Goal: Transaction & Acquisition: Purchase product/service

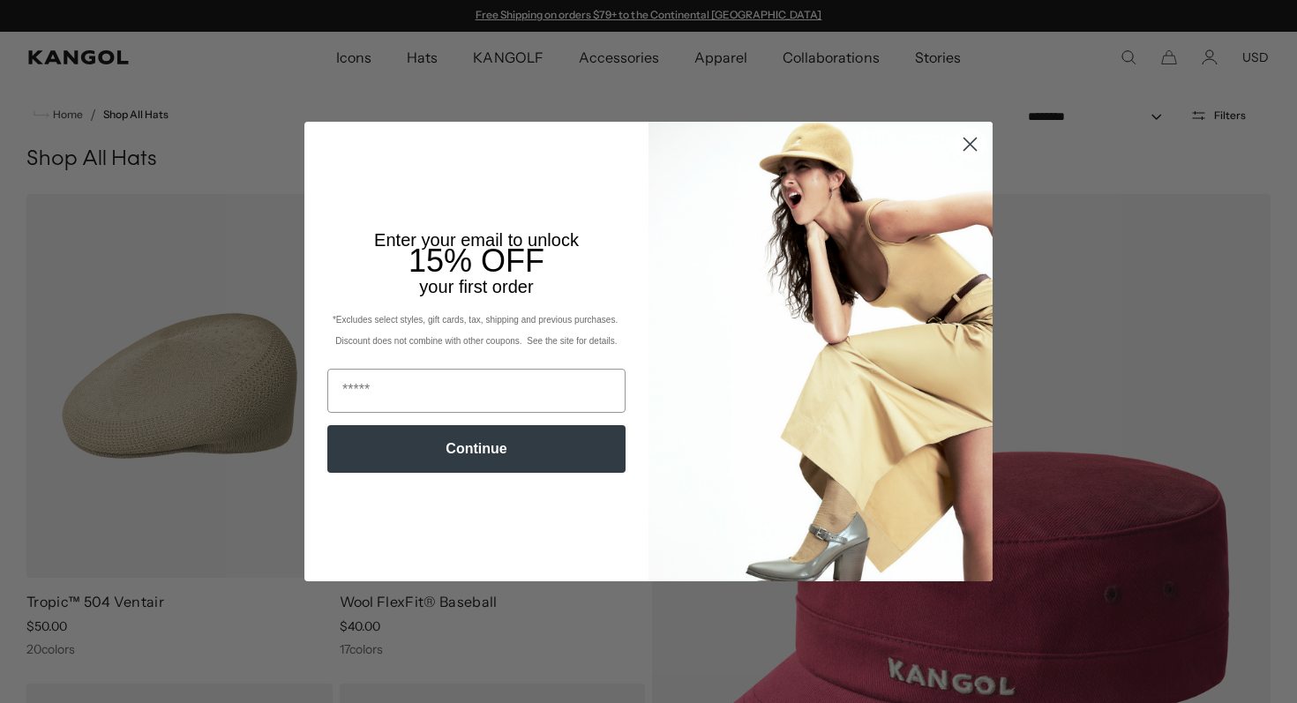
click at [960, 149] on circle "Close dialog" at bounding box center [969, 144] width 29 height 29
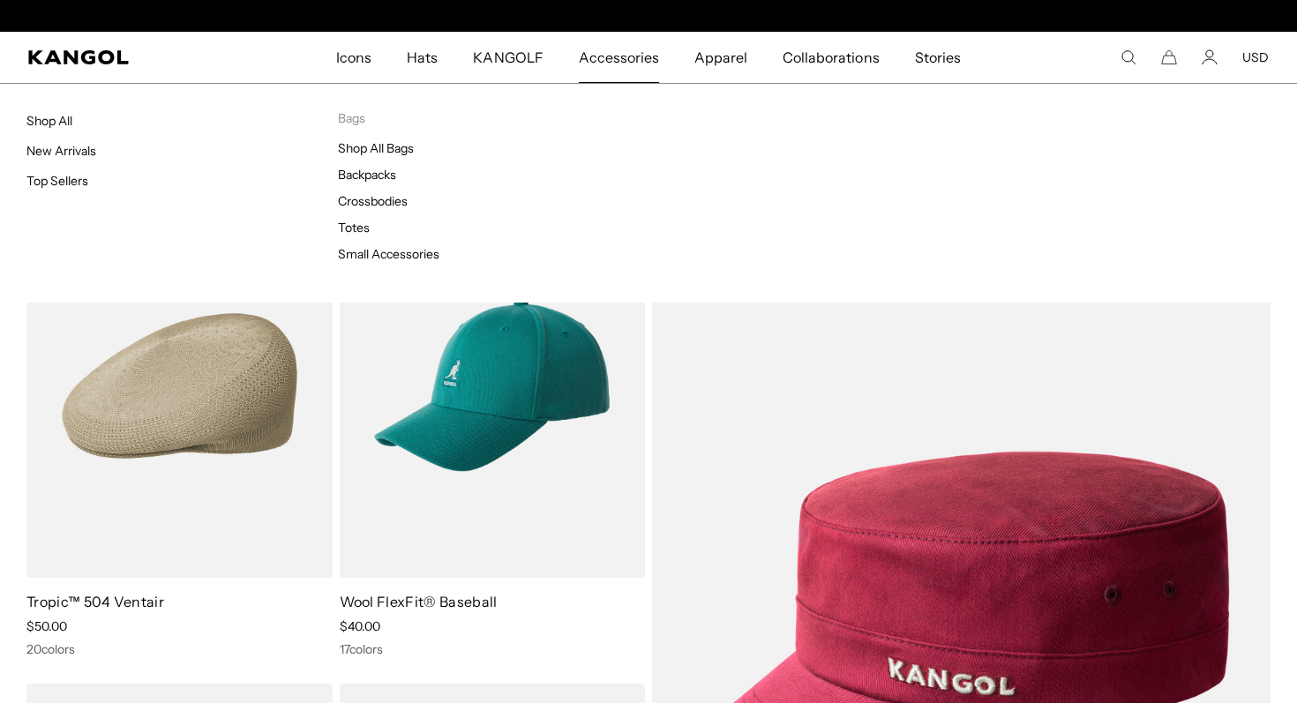
scroll to position [0, 363]
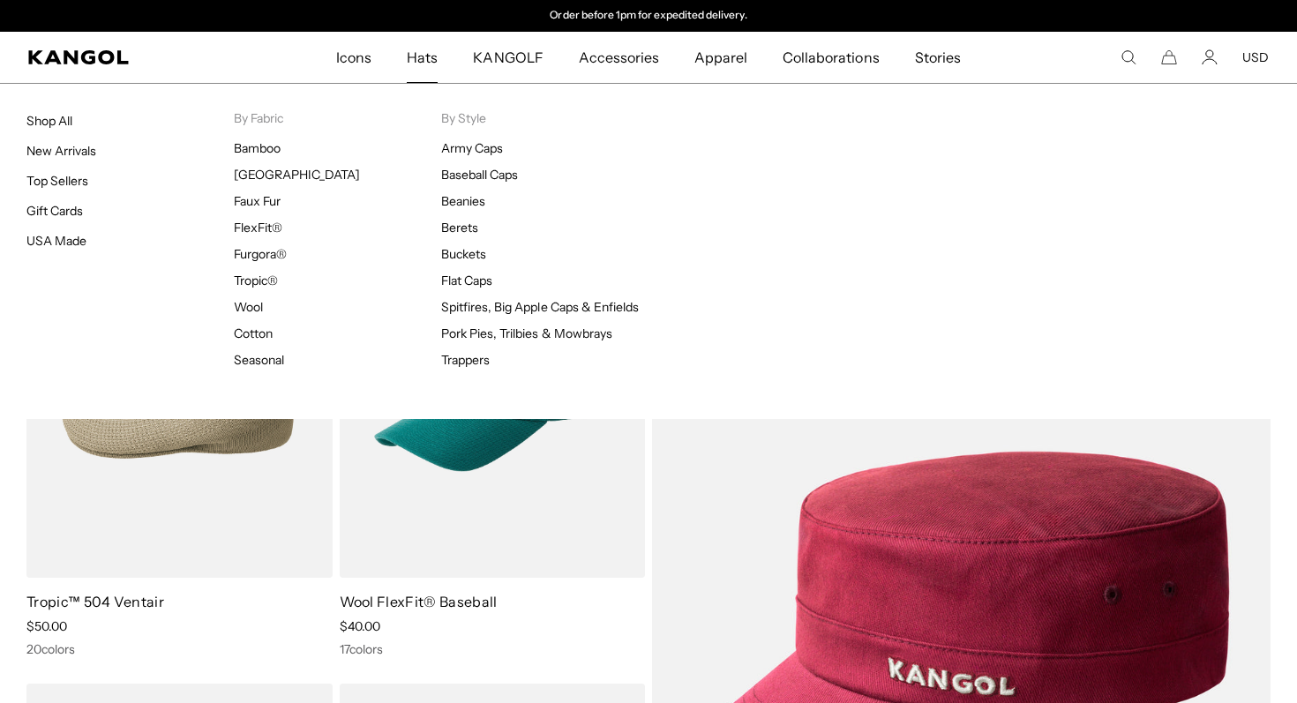
click at [431, 62] on span "Hats" at bounding box center [422, 57] width 31 height 51
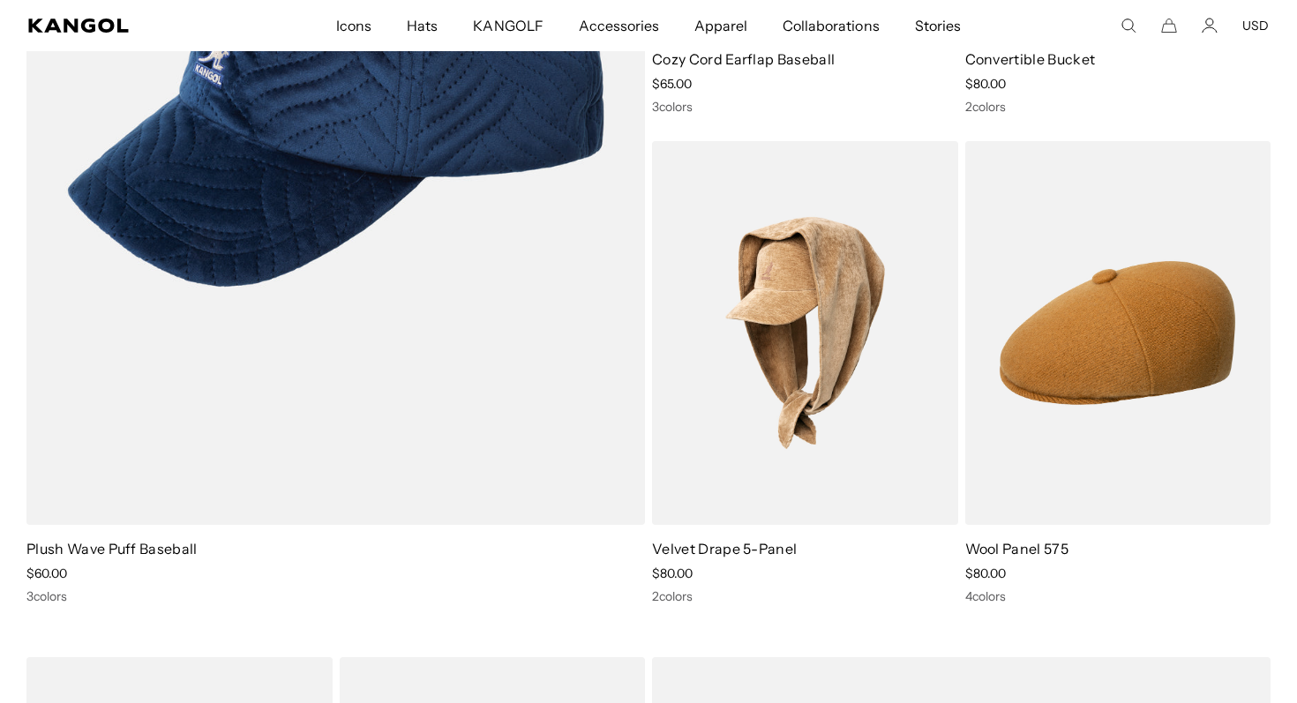
scroll to position [0, 363]
click at [354, 23] on span "Icons" at bounding box center [353, 25] width 35 height 51
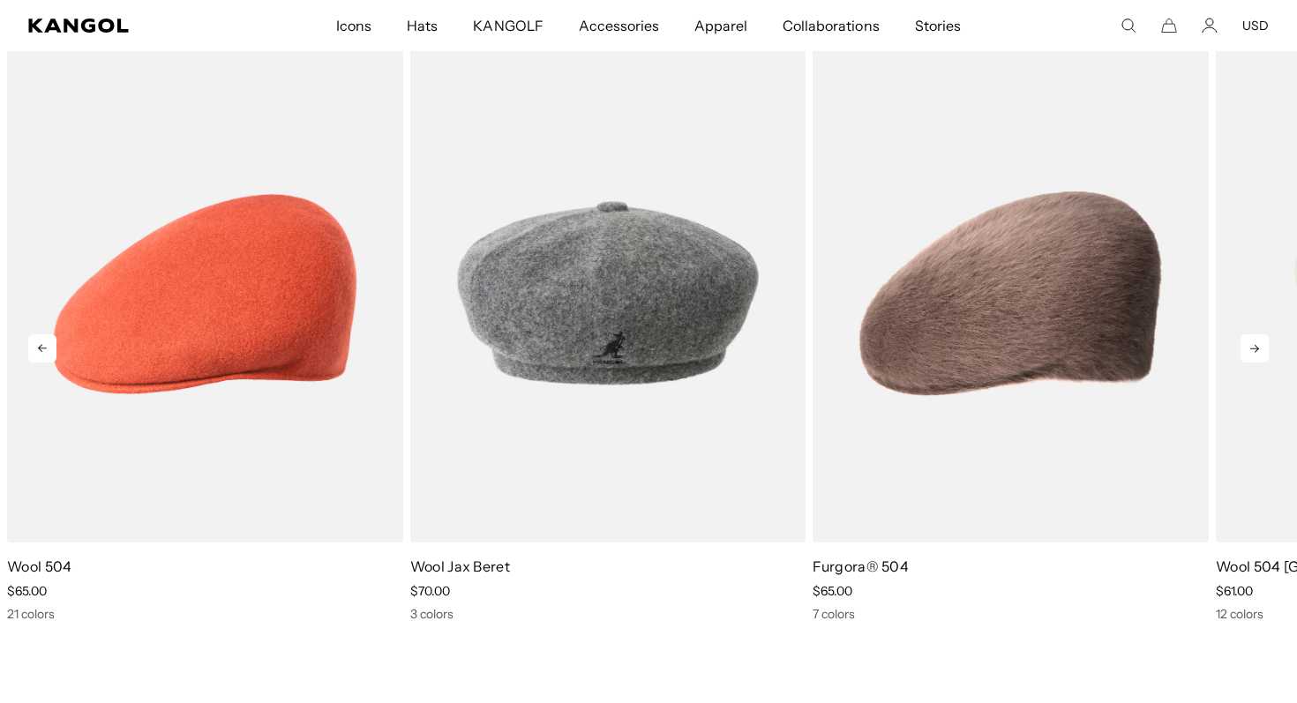
scroll to position [0, 363]
click at [1254, 347] on icon at bounding box center [1254, 348] width 28 height 28
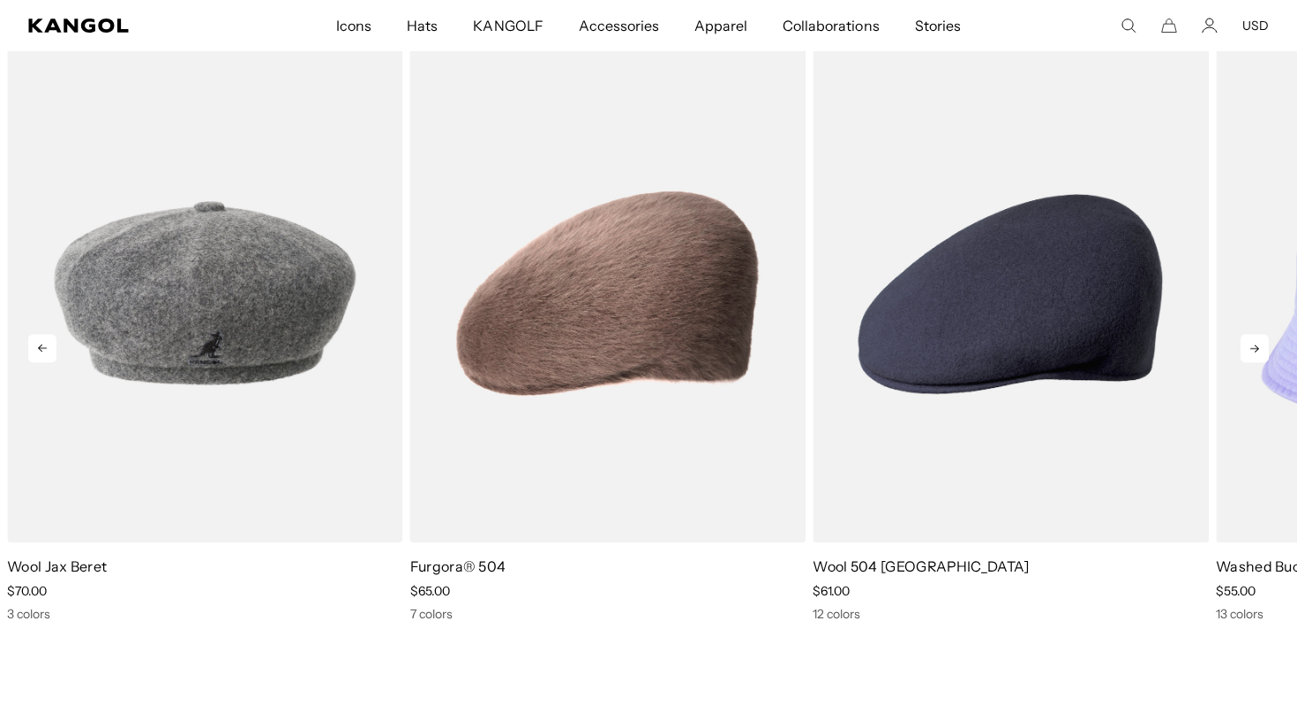
click at [1254, 347] on icon at bounding box center [1254, 348] width 28 height 28
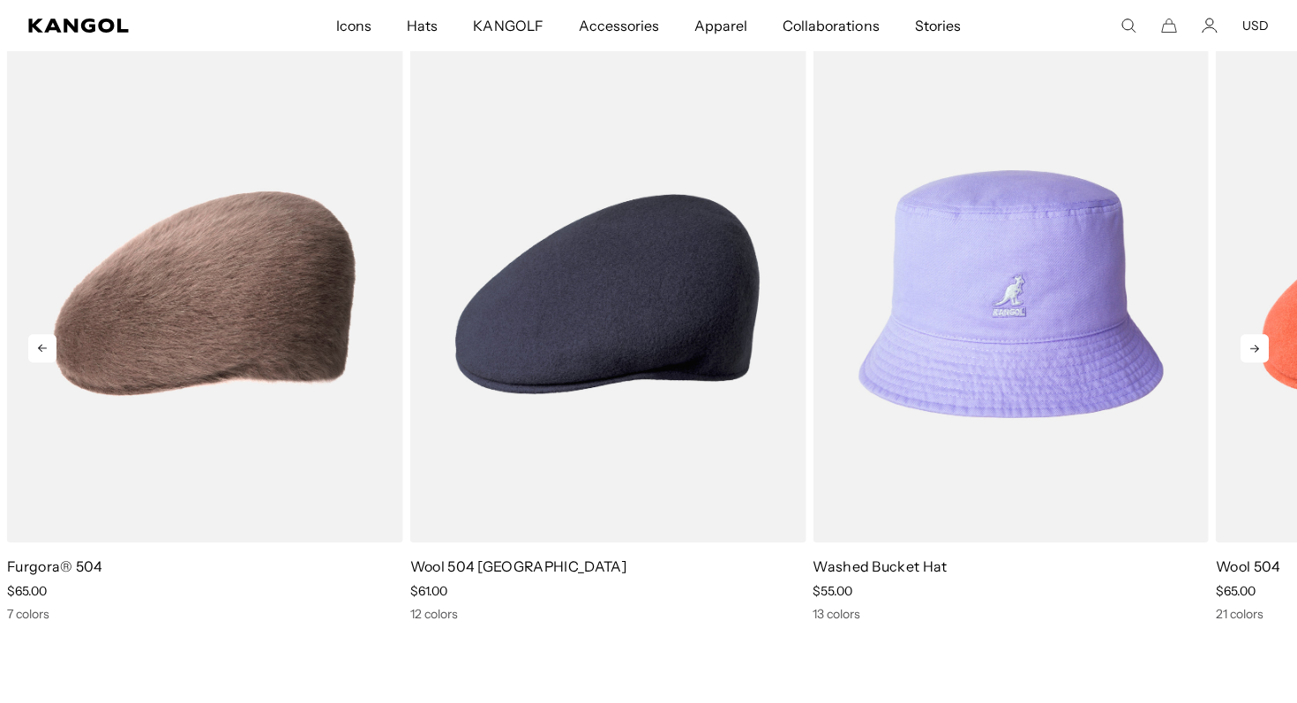
click at [1254, 347] on icon at bounding box center [1254, 348] width 28 height 28
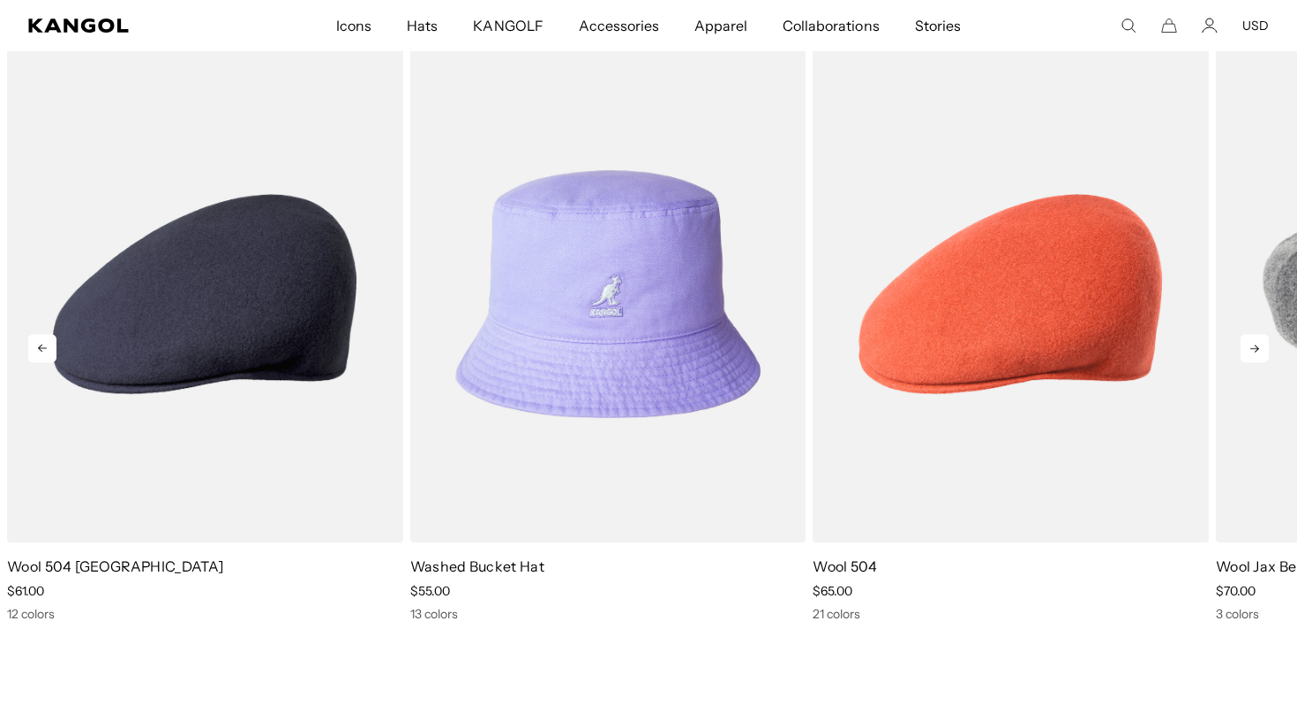
scroll to position [0, 0]
click at [1254, 347] on icon at bounding box center [1254, 348] width 28 height 28
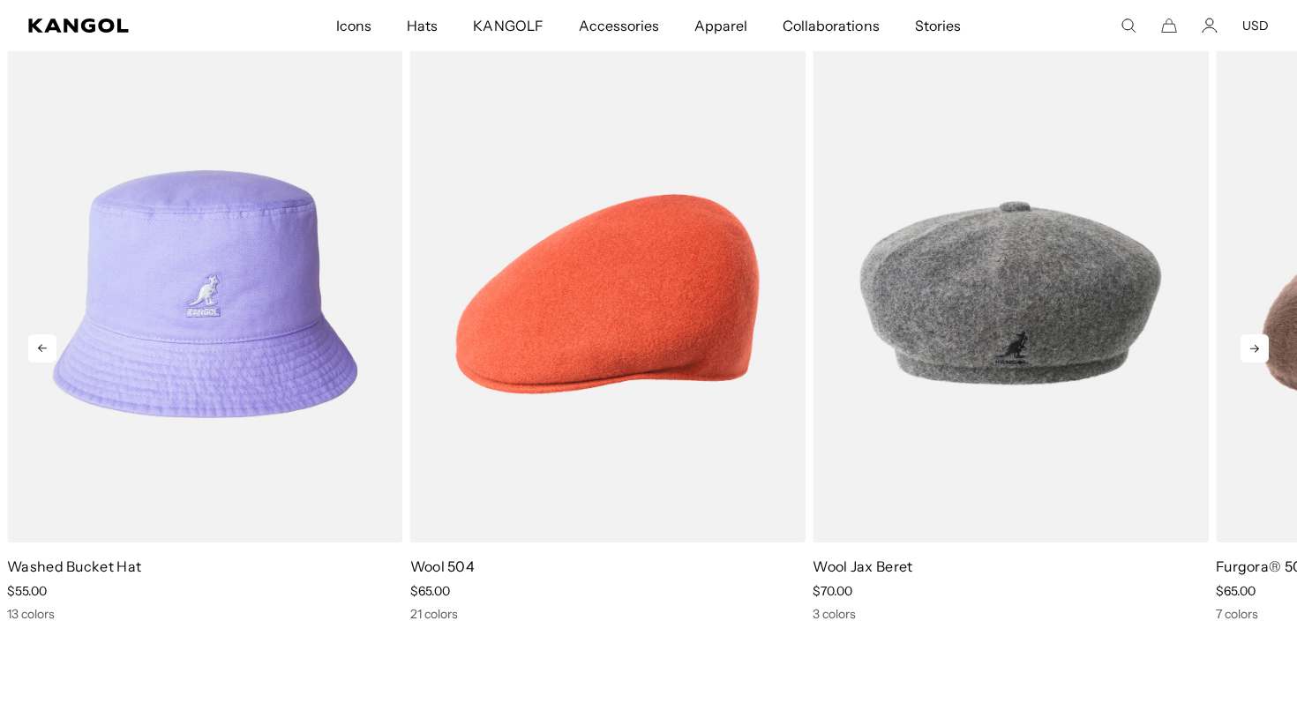
click at [1254, 347] on icon at bounding box center [1254, 348] width 28 height 28
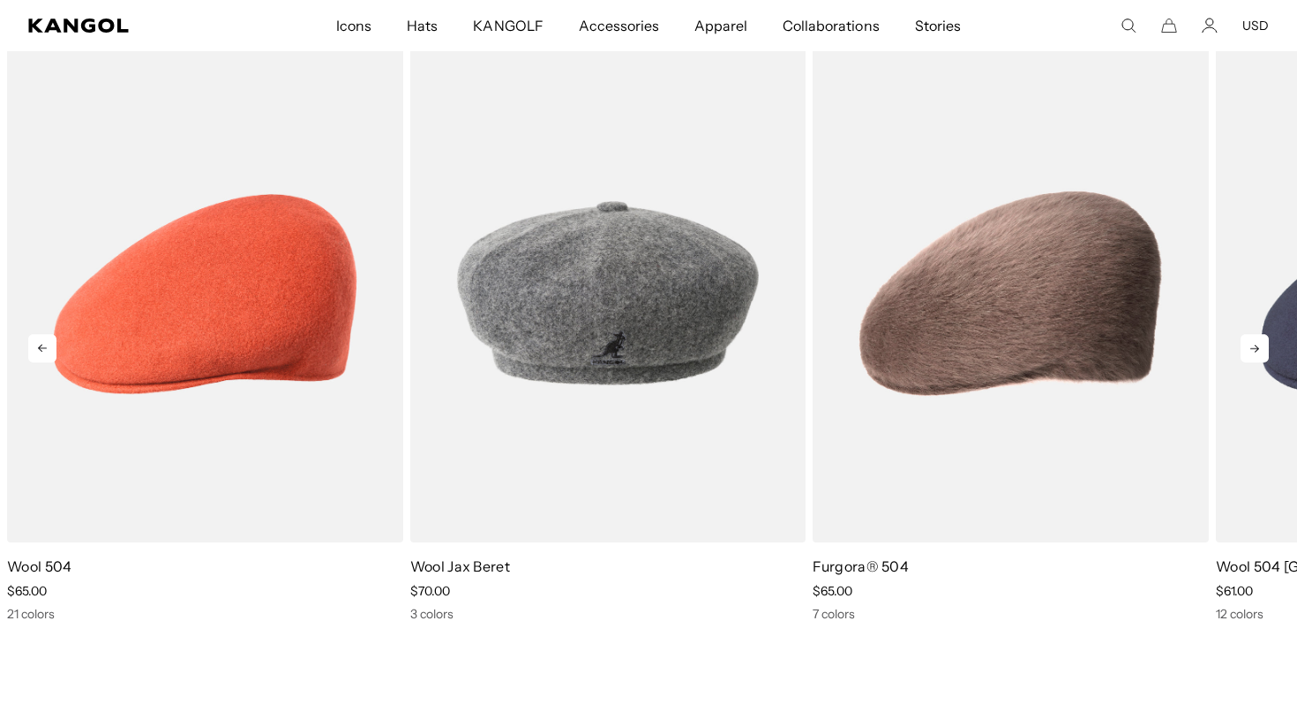
click at [1254, 347] on icon at bounding box center [1254, 348] width 28 height 28
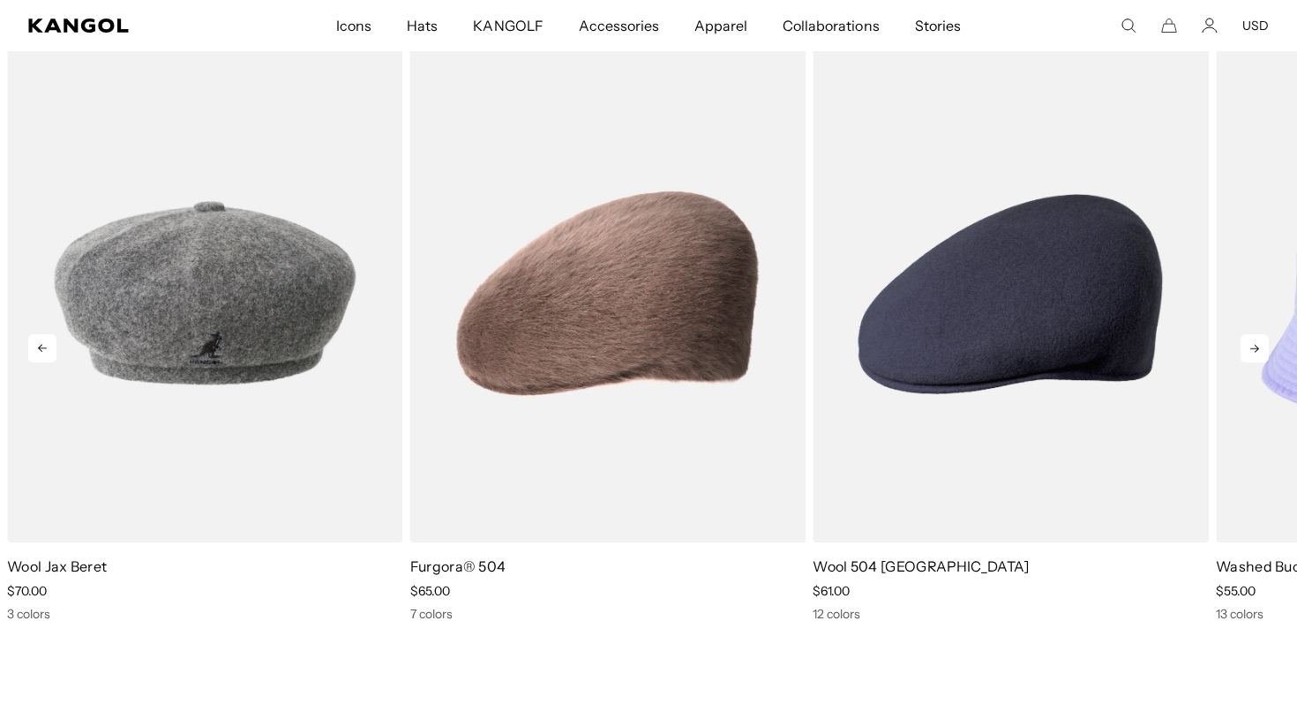
click at [1254, 347] on icon at bounding box center [1254, 348] width 28 height 28
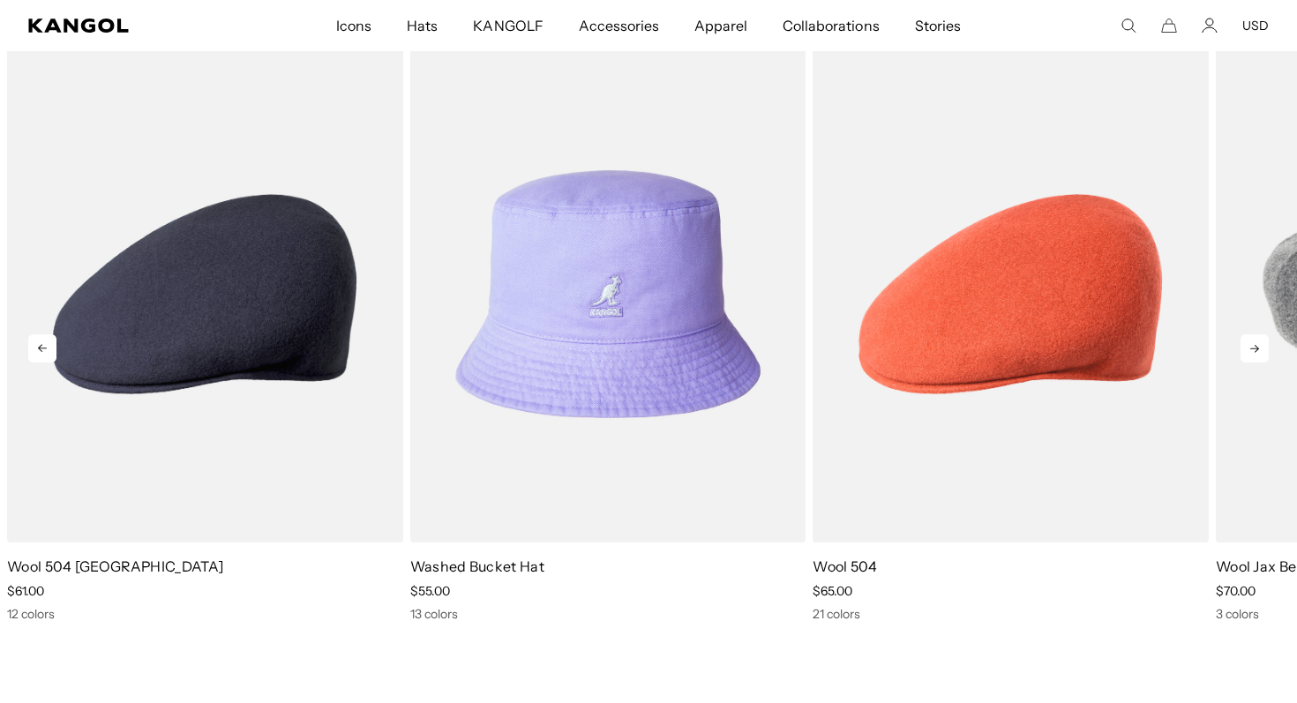
click at [1254, 347] on icon at bounding box center [1254, 348] width 28 height 28
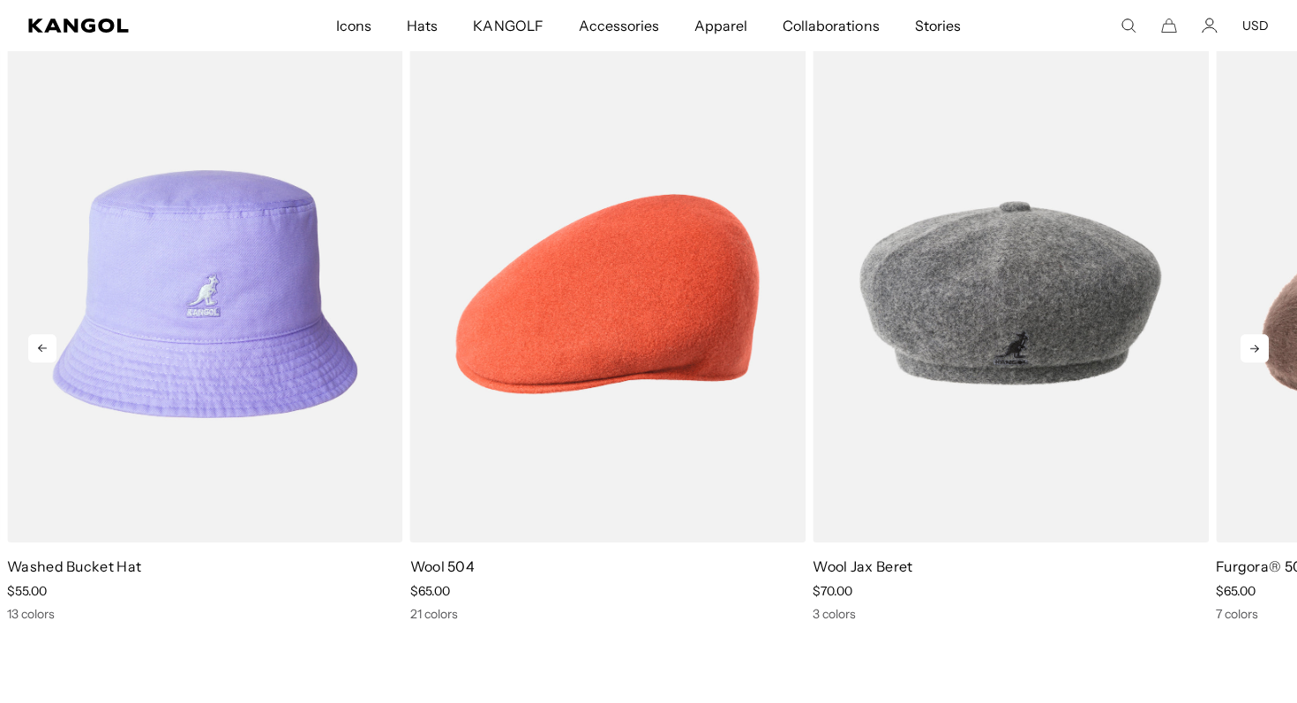
click at [1254, 347] on icon at bounding box center [1254, 348] width 28 height 28
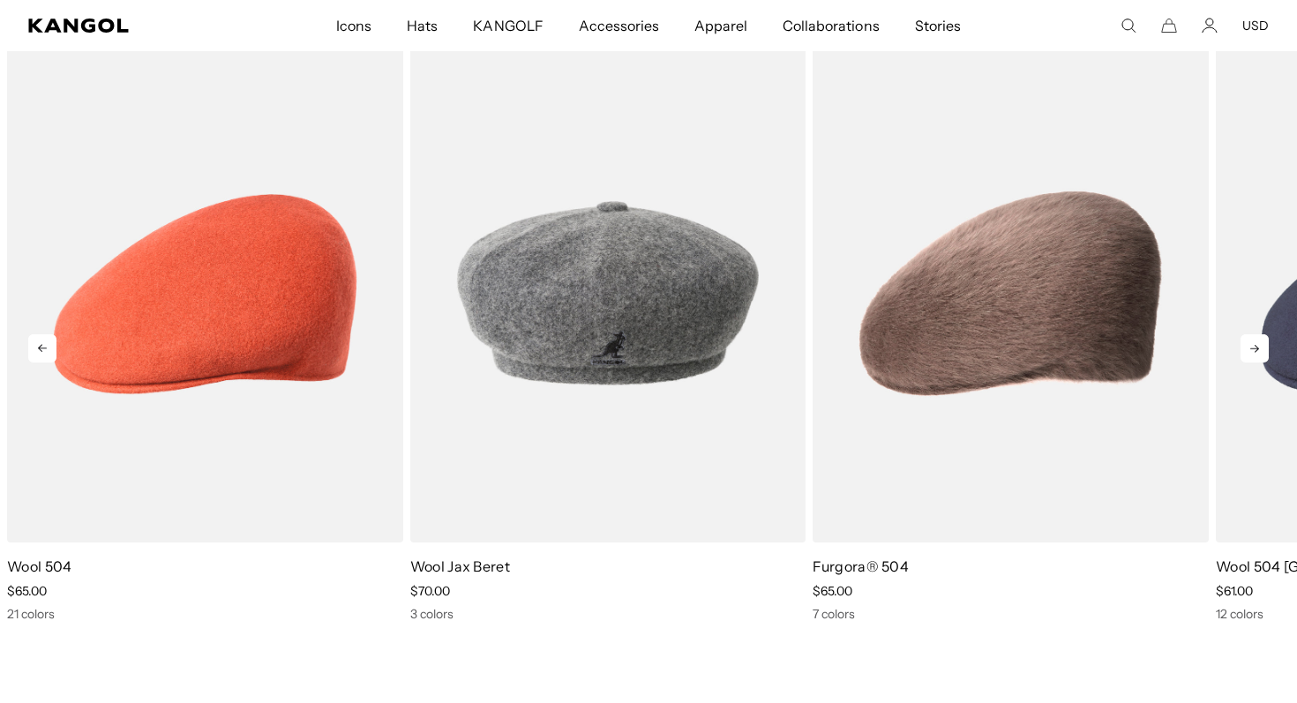
click at [1254, 347] on icon at bounding box center [1254, 348] width 28 height 28
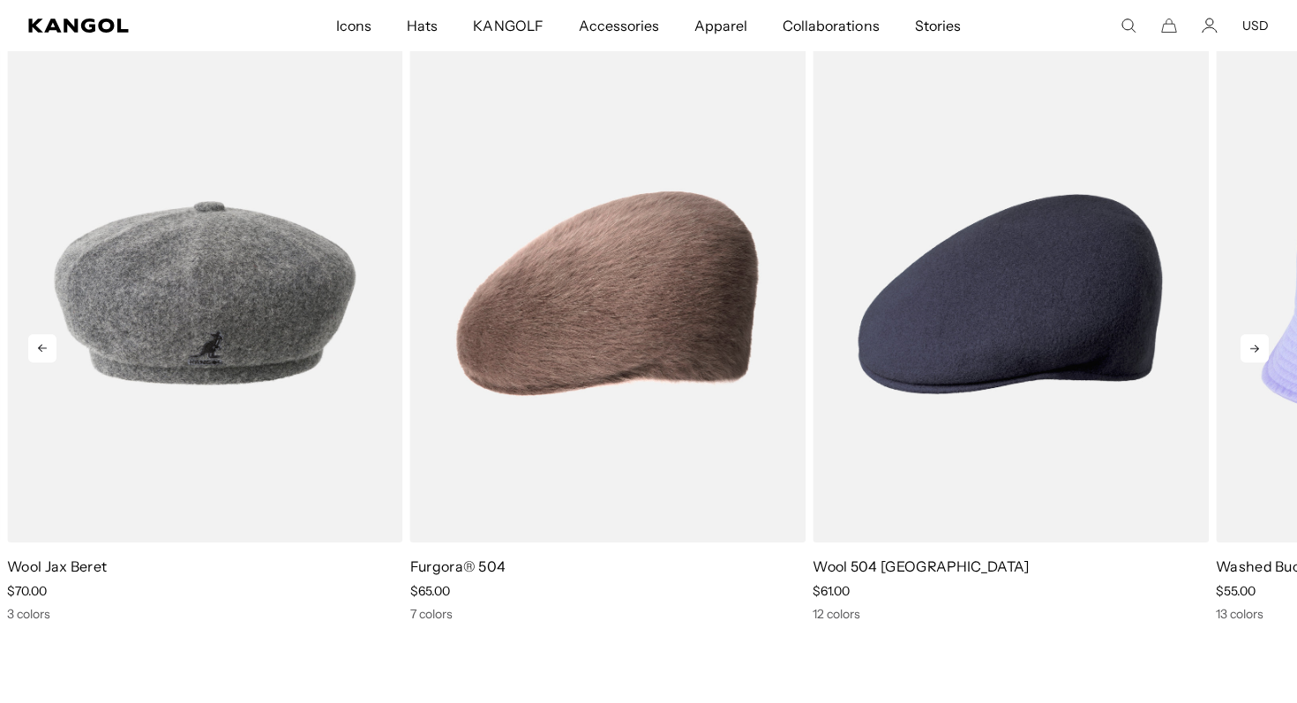
scroll to position [0, 363]
click at [1254, 347] on icon at bounding box center [1254, 348] width 28 height 28
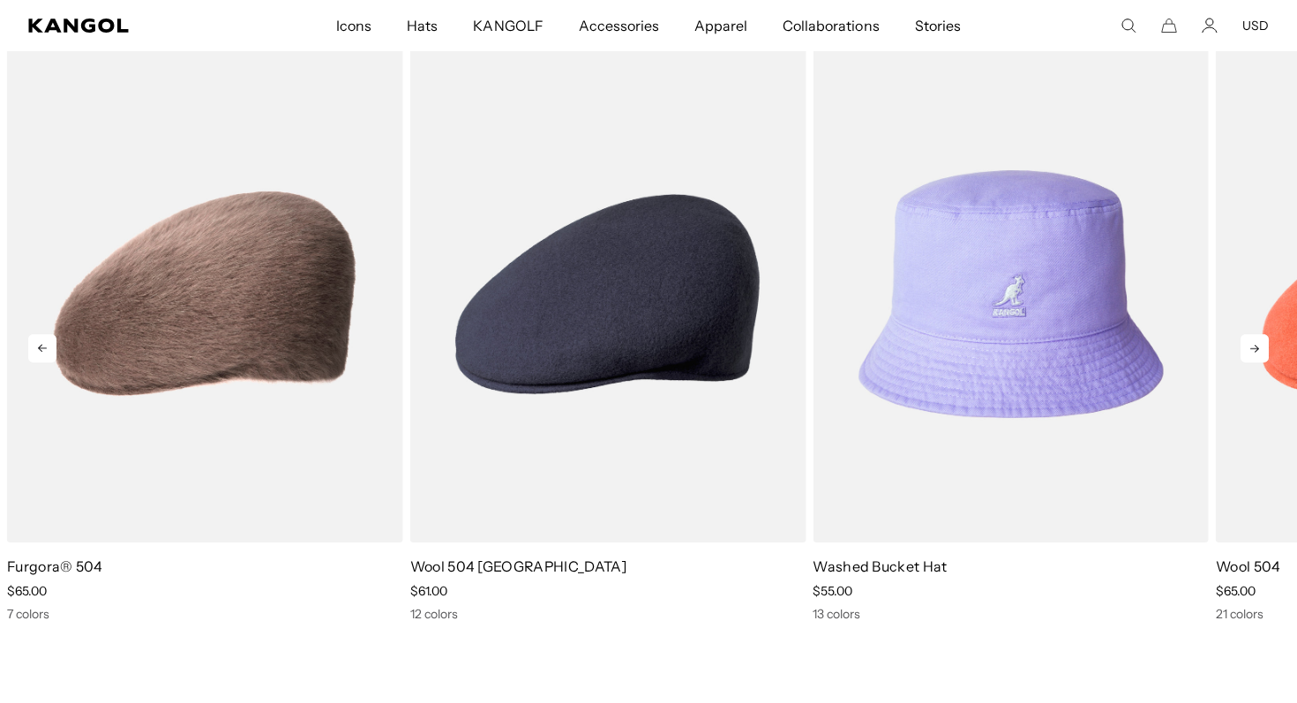
click at [1254, 347] on icon at bounding box center [1254, 348] width 28 height 28
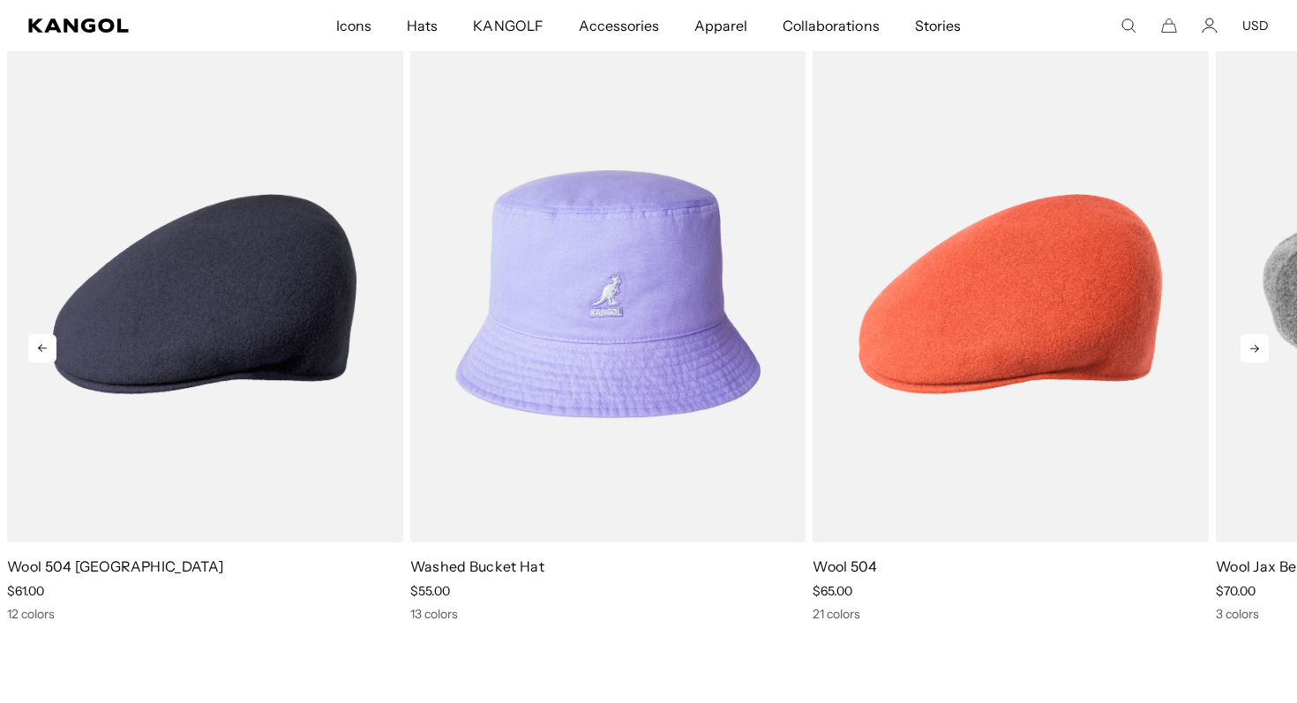
click at [1254, 347] on icon at bounding box center [1254, 348] width 28 height 28
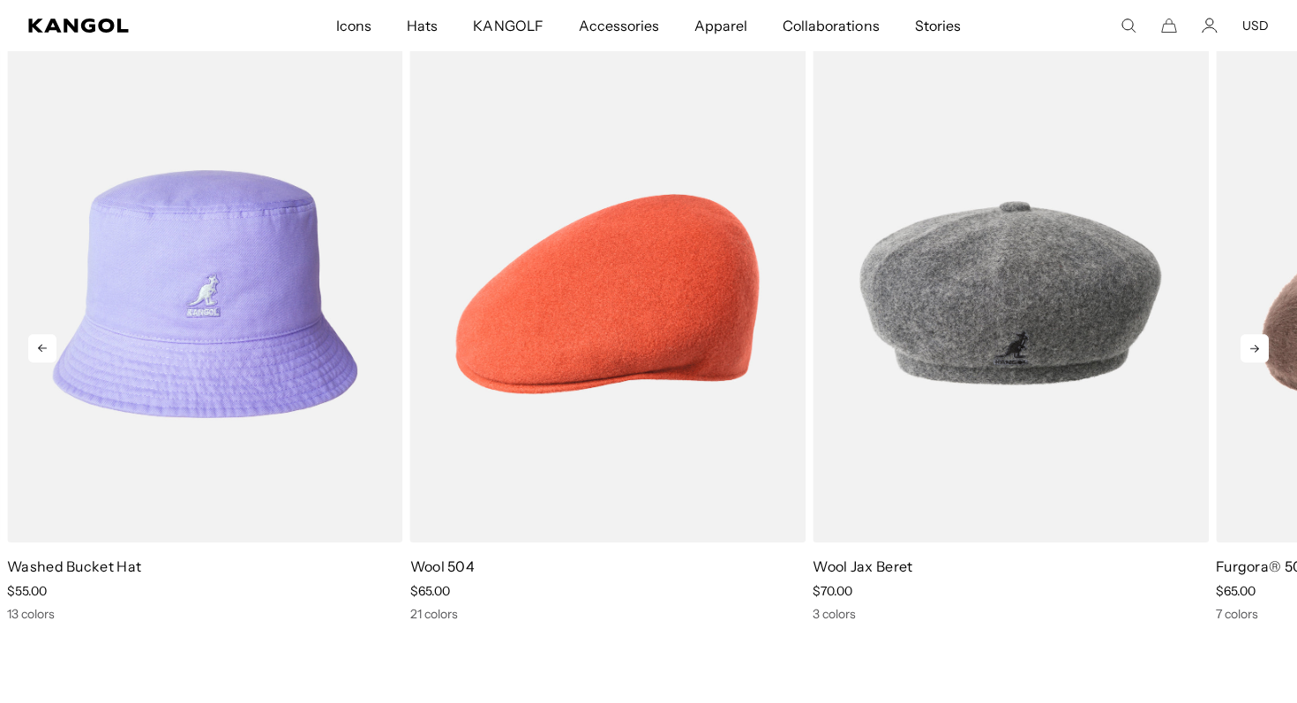
click at [1245, 353] on icon at bounding box center [1254, 348] width 28 height 28
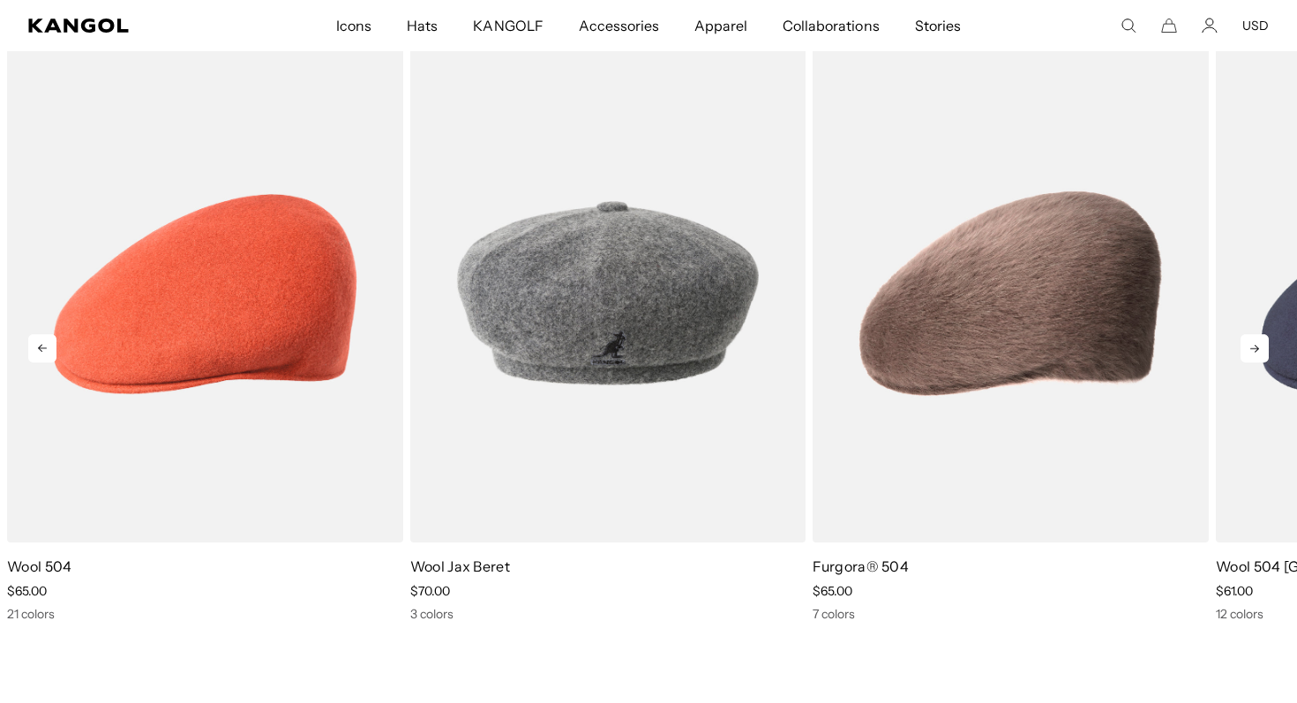
click at [1246, 349] on icon at bounding box center [1254, 348] width 28 height 28
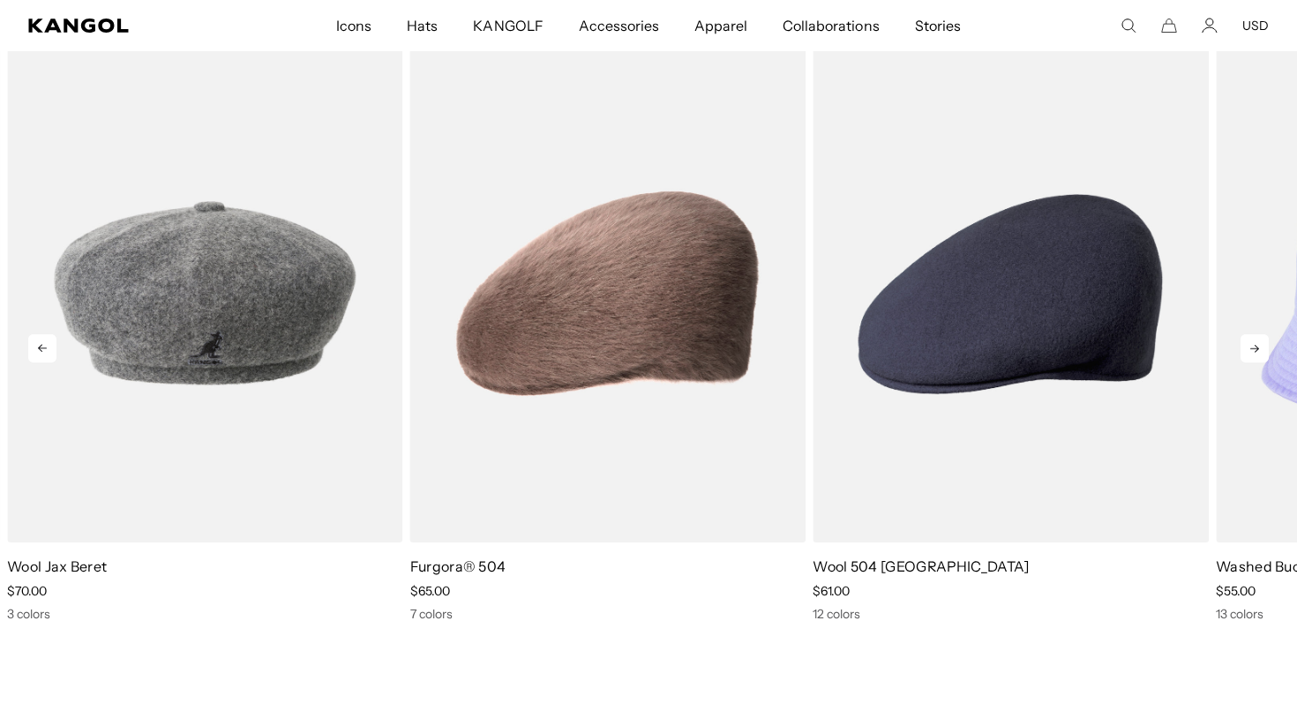
scroll to position [0, 0]
click at [1246, 349] on icon at bounding box center [1254, 348] width 28 height 28
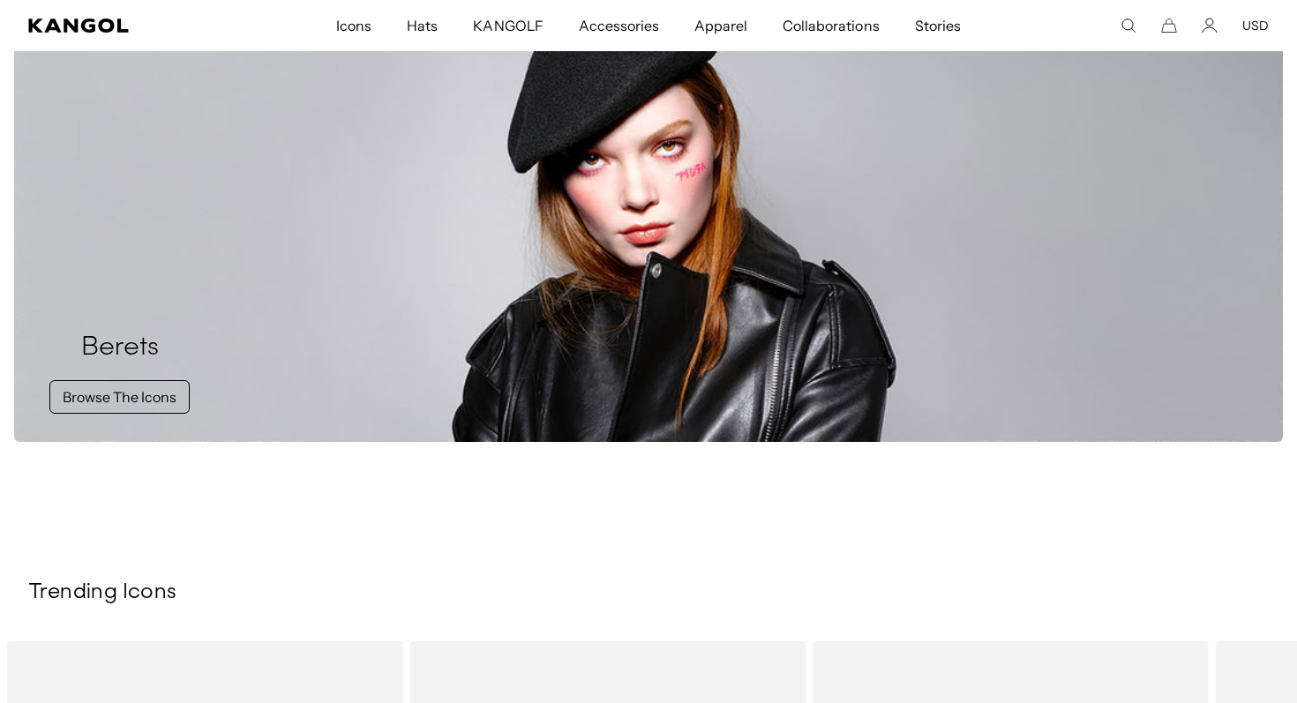
scroll to position [0, 363]
click at [151, 400] on link "Browse The Icons" at bounding box center [119, 397] width 140 height 34
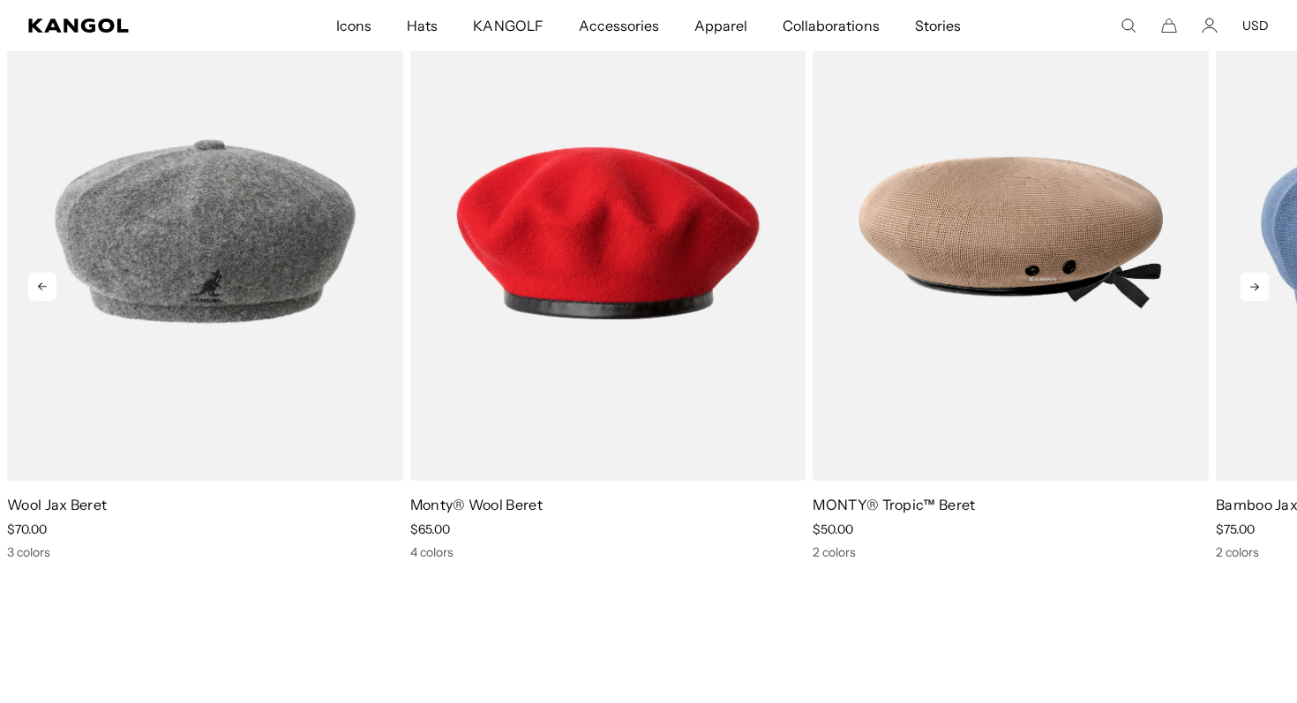
click at [1247, 288] on icon at bounding box center [1254, 287] width 28 height 28
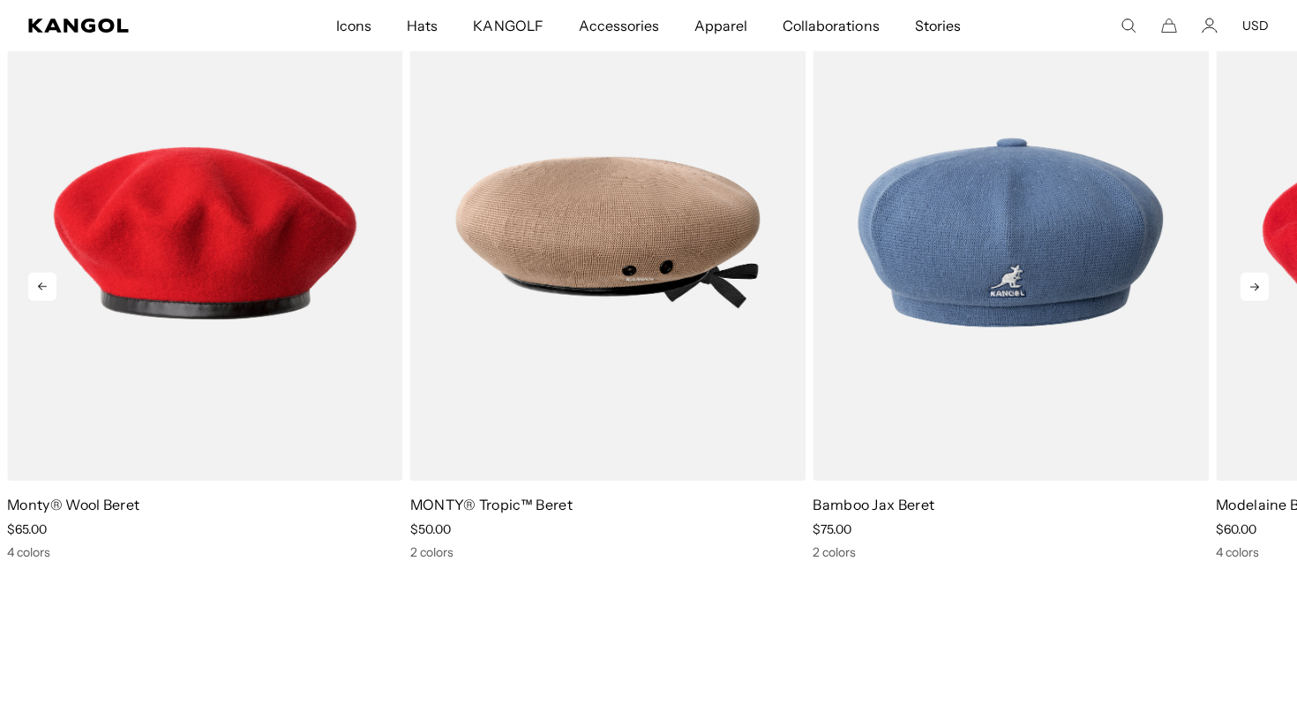
click at [1247, 288] on icon at bounding box center [1254, 287] width 28 height 28
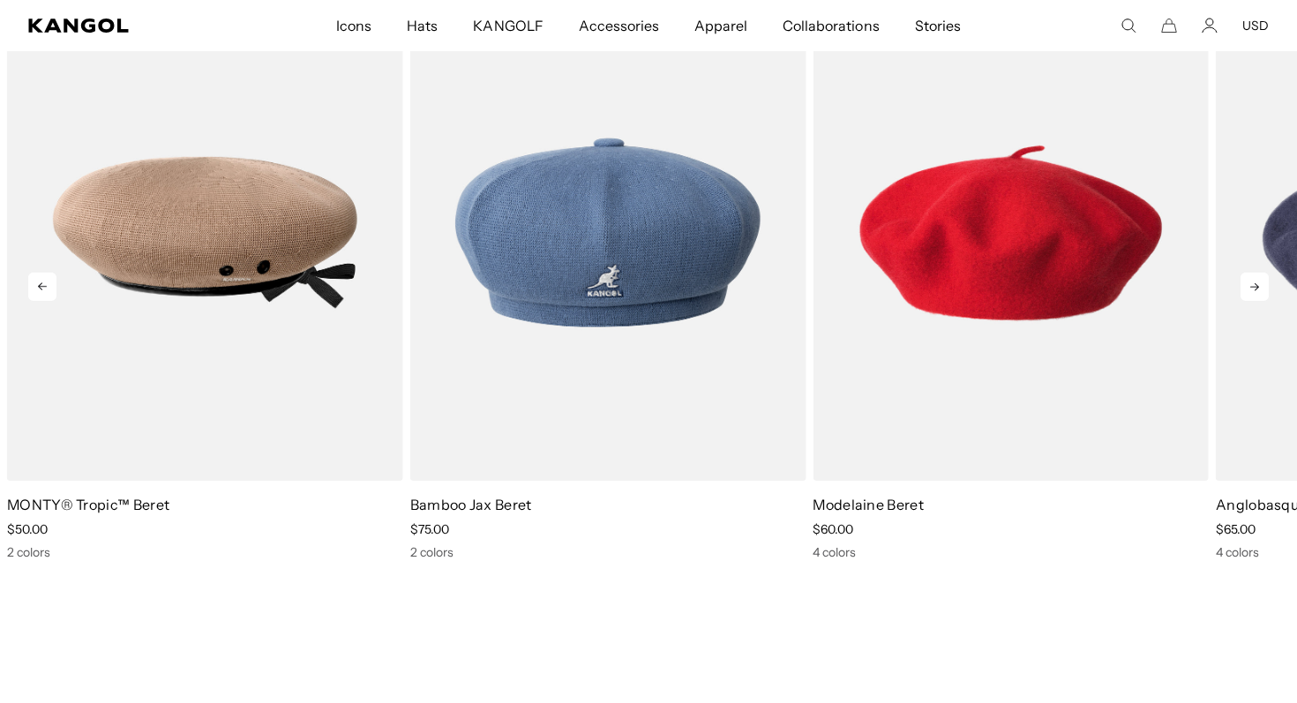
click at [1247, 288] on icon at bounding box center [1254, 287] width 28 height 28
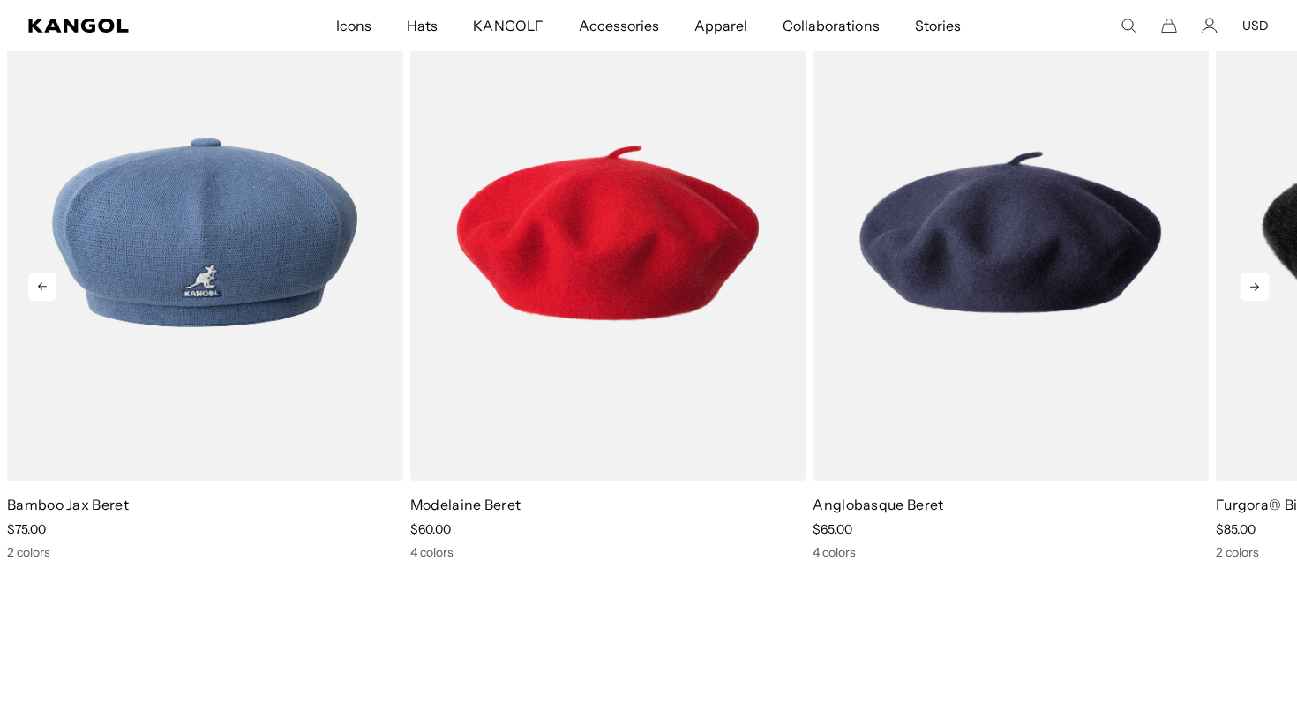
scroll to position [0, 363]
click at [1247, 288] on icon at bounding box center [1254, 287] width 28 height 28
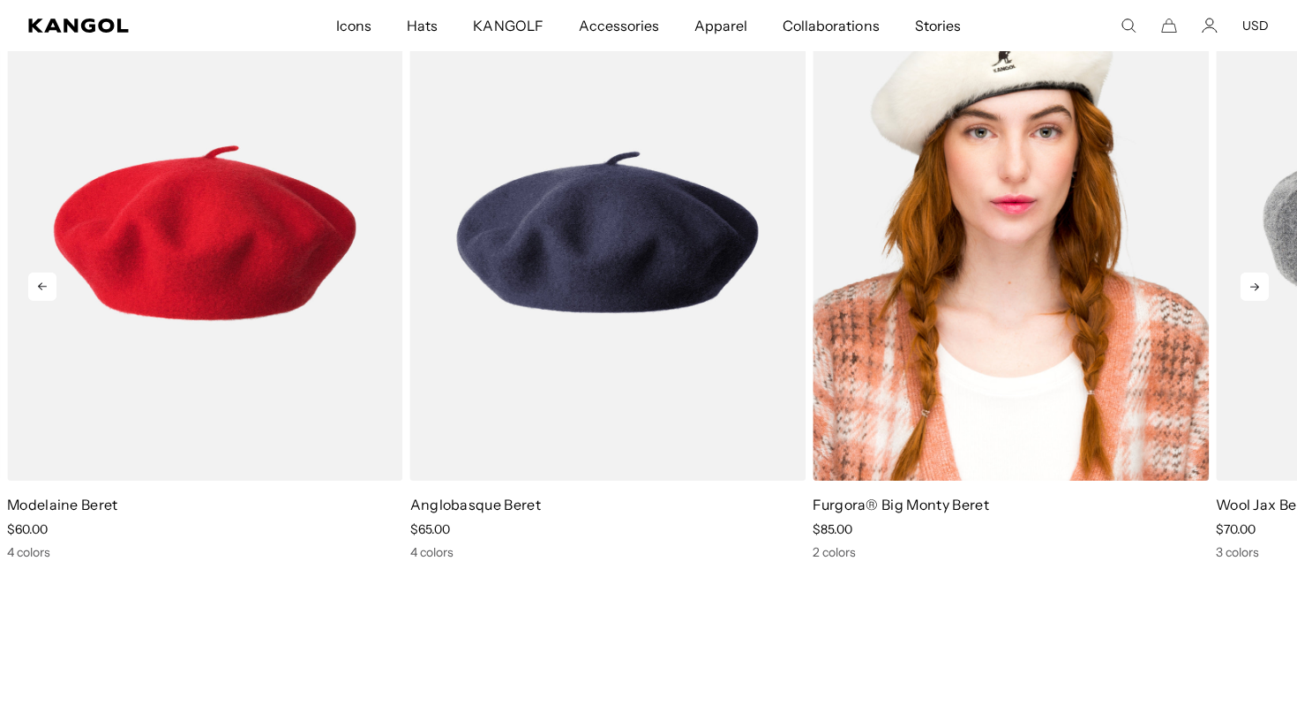
scroll to position [0, 0]
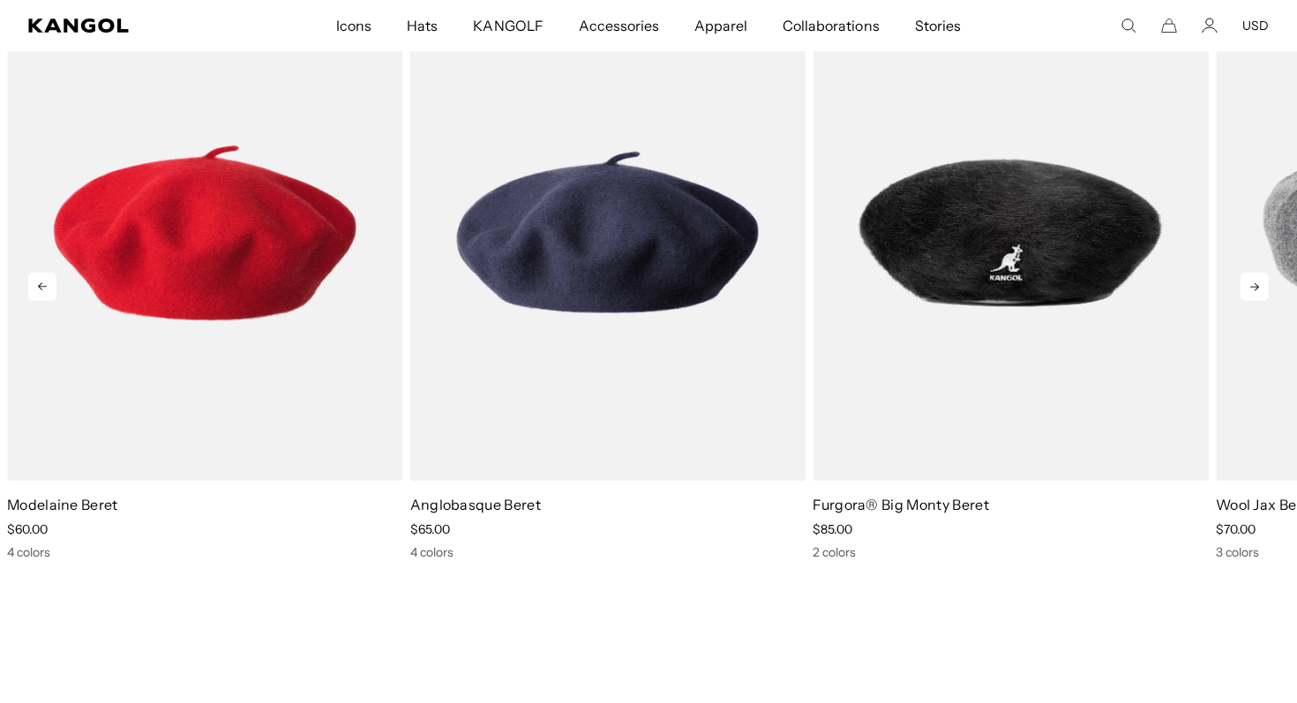
click at [1257, 285] on icon at bounding box center [1254, 287] width 9 height 8
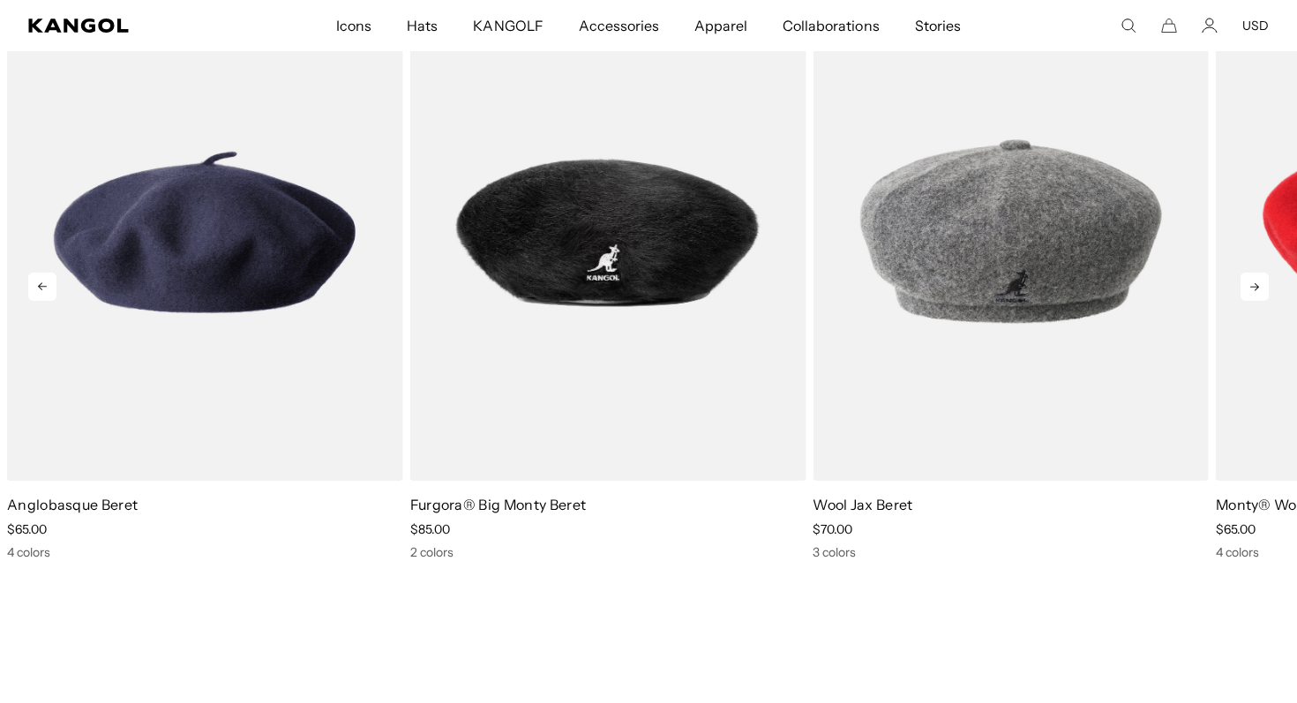
click at [1257, 285] on icon at bounding box center [1254, 287] width 9 height 8
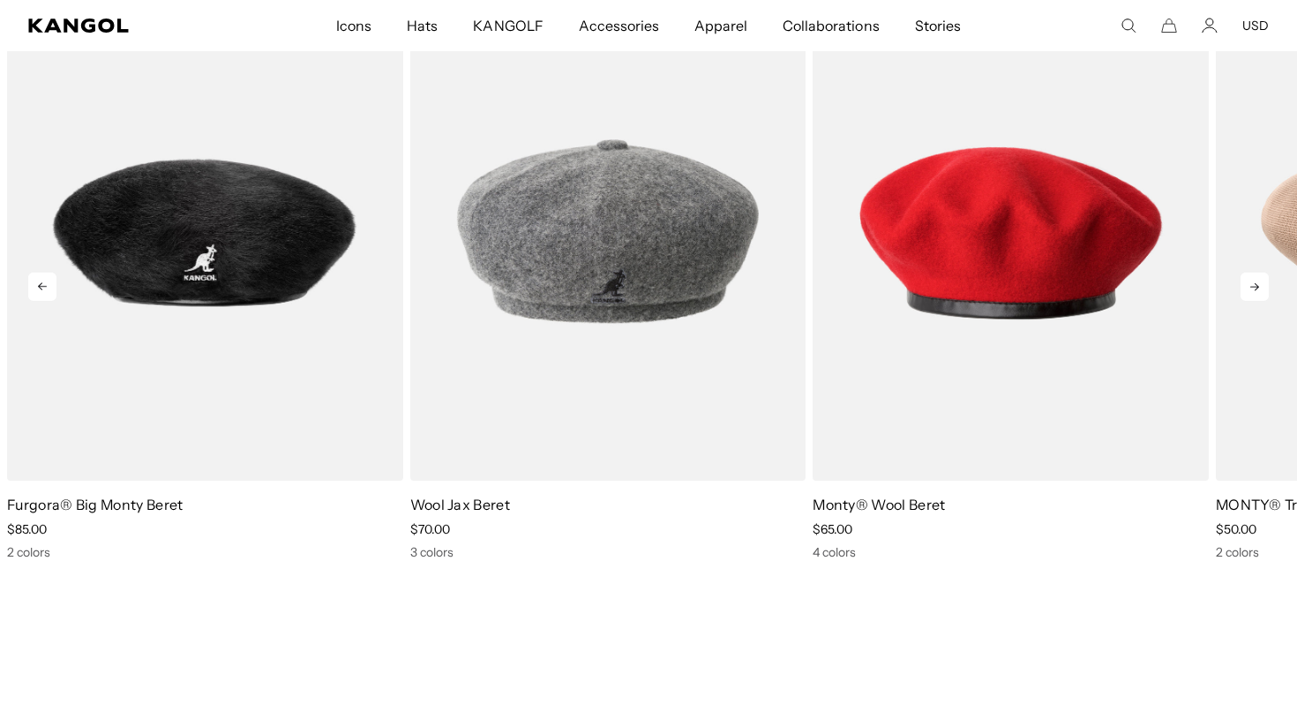
click at [1257, 285] on icon at bounding box center [1254, 287] width 9 height 8
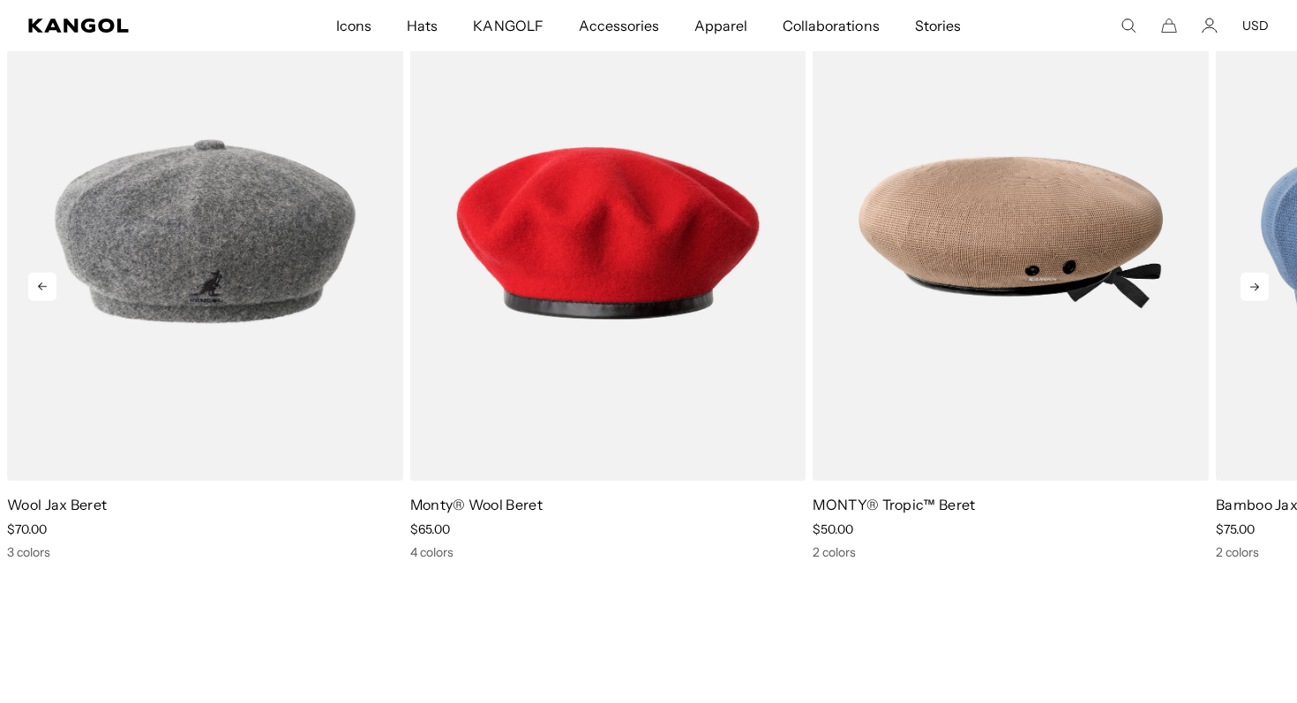
click at [1257, 285] on icon at bounding box center [1254, 287] width 9 height 8
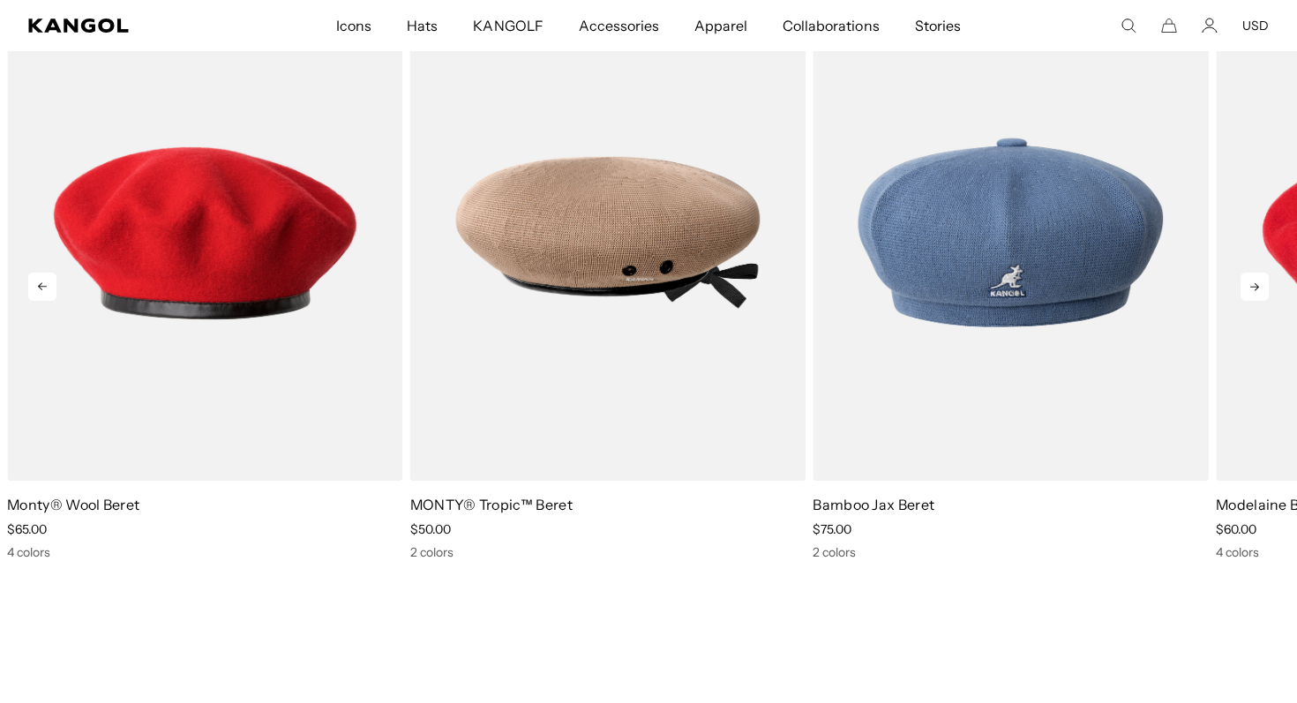
click at [1257, 285] on icon at bounding box center [1254, 287] width 9 height 8
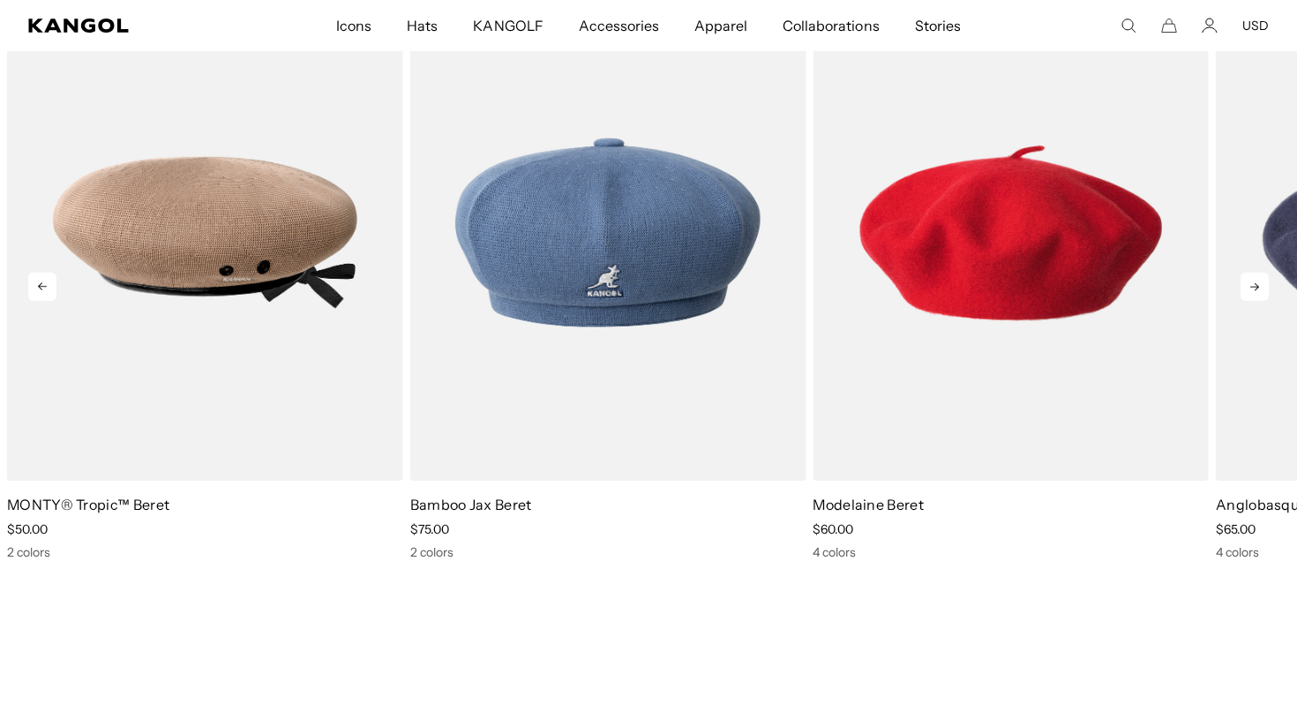
click at [1257, 285] on icon at bounding box center [1254, 287] width 9 height 8
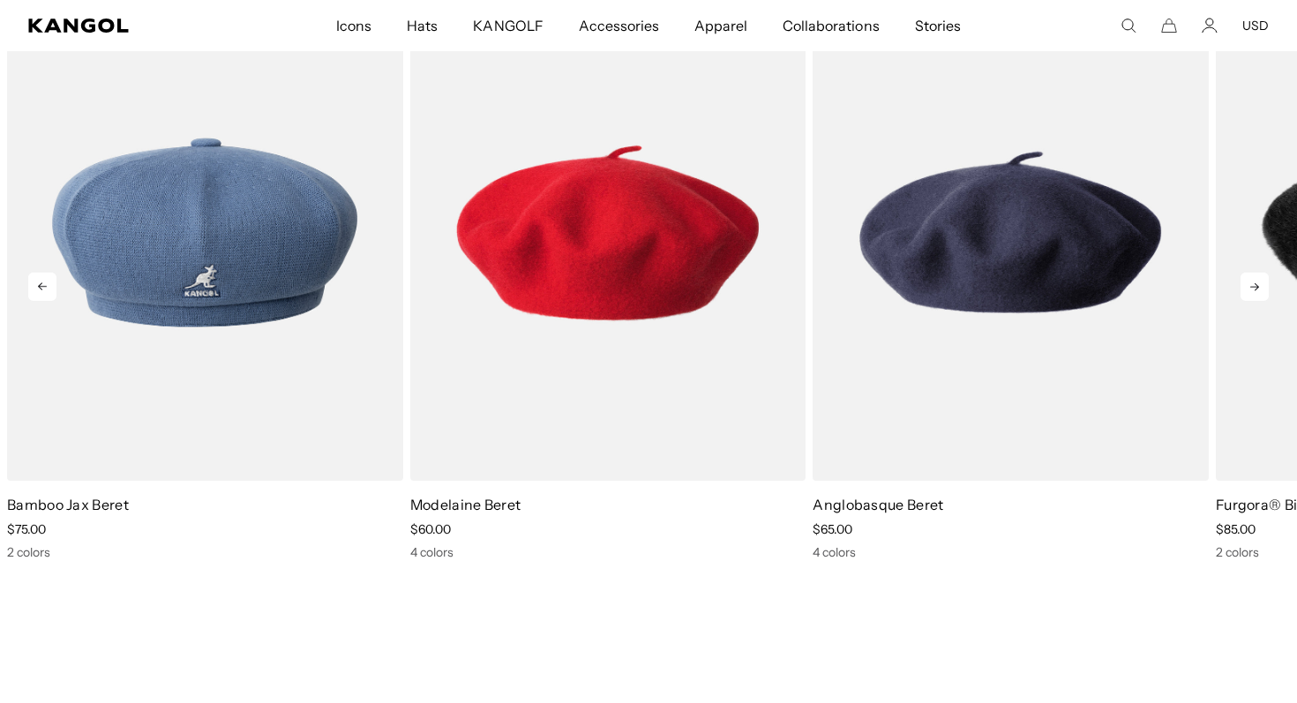
click at [1257, 285] on icon at bounding box center [1254, 287] width 9 height 8
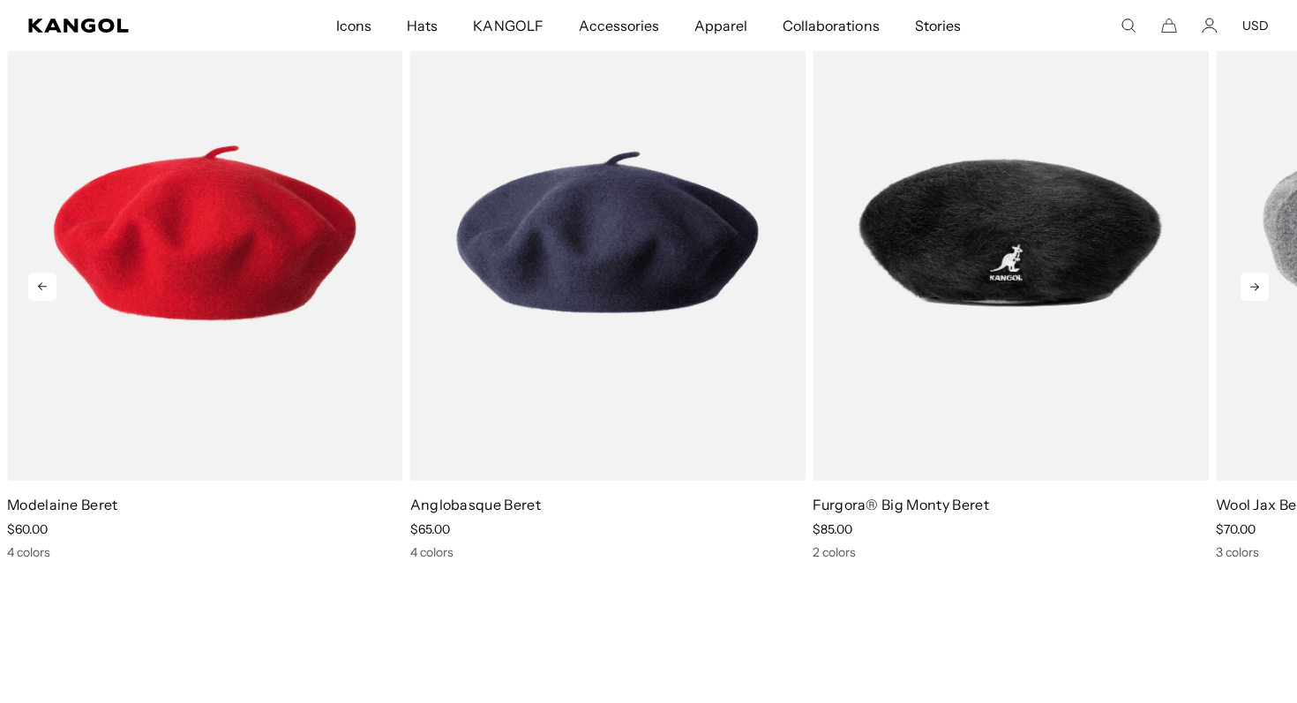
click at [1257, 285] on icon at bounding box center [1254, 287] width 9 height 8
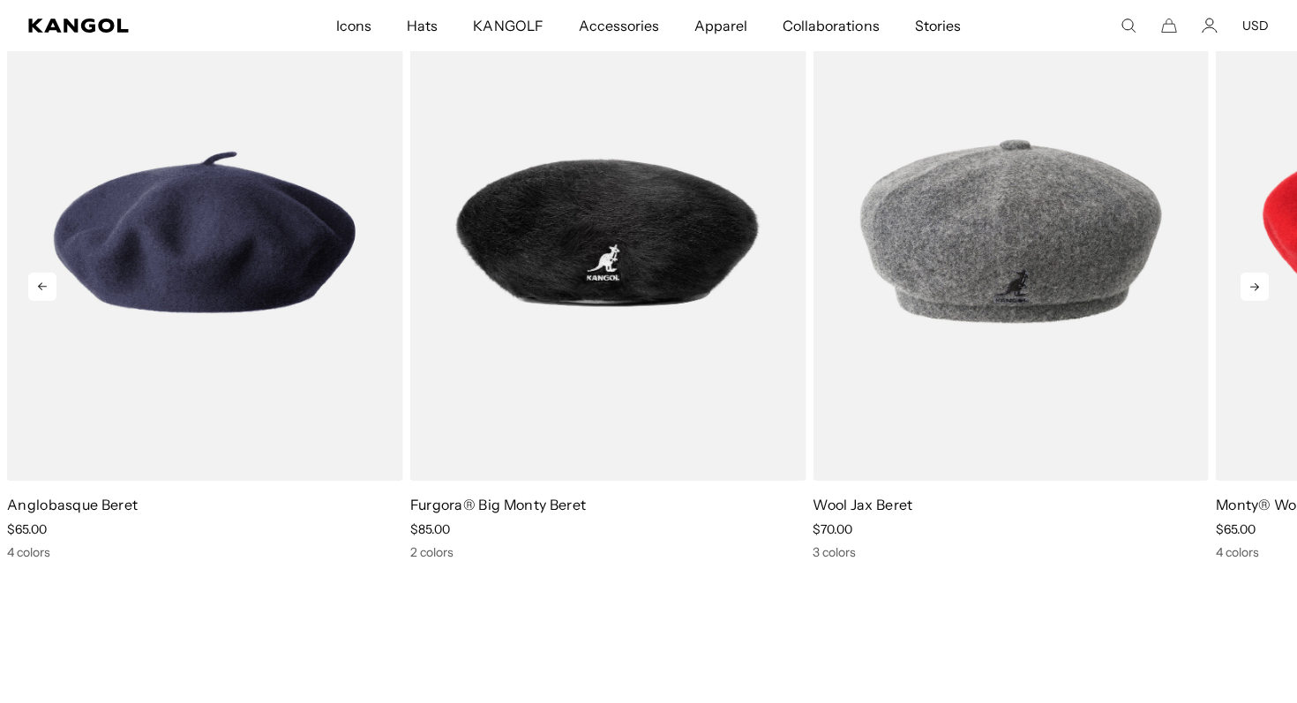
click at [1253, 282] on icon at bounding box center [1254, 287] width 28 height 28
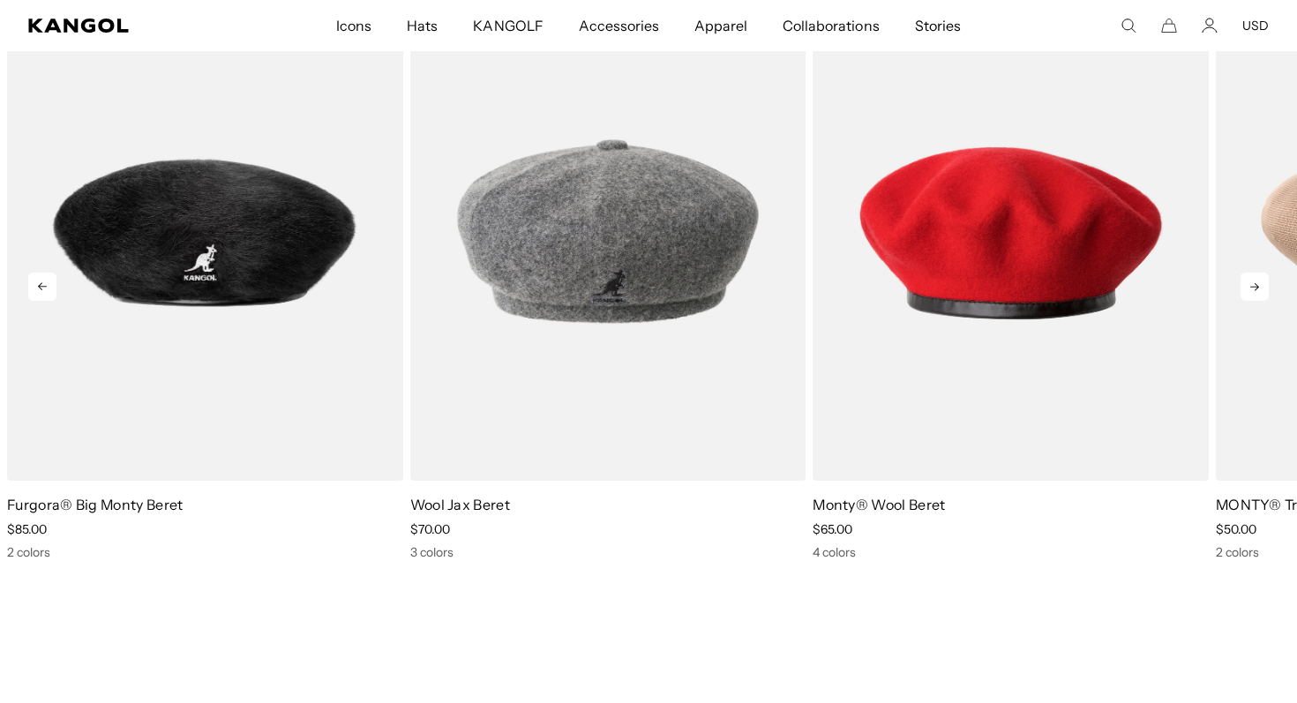
click at [1253, 282] on icon at bounding box center [1254, 287] width 28 height 28
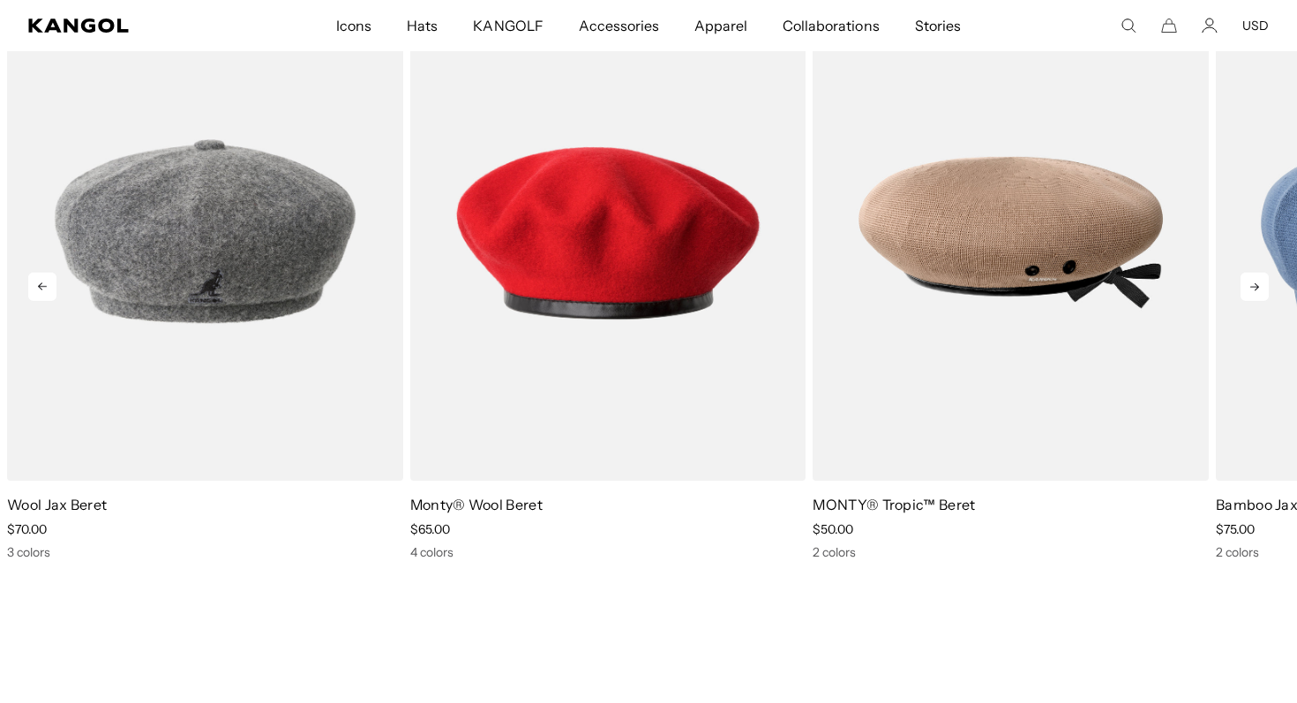
click at [1253, 282] on icon at bounding box center [1254, 287] width 28 height 28
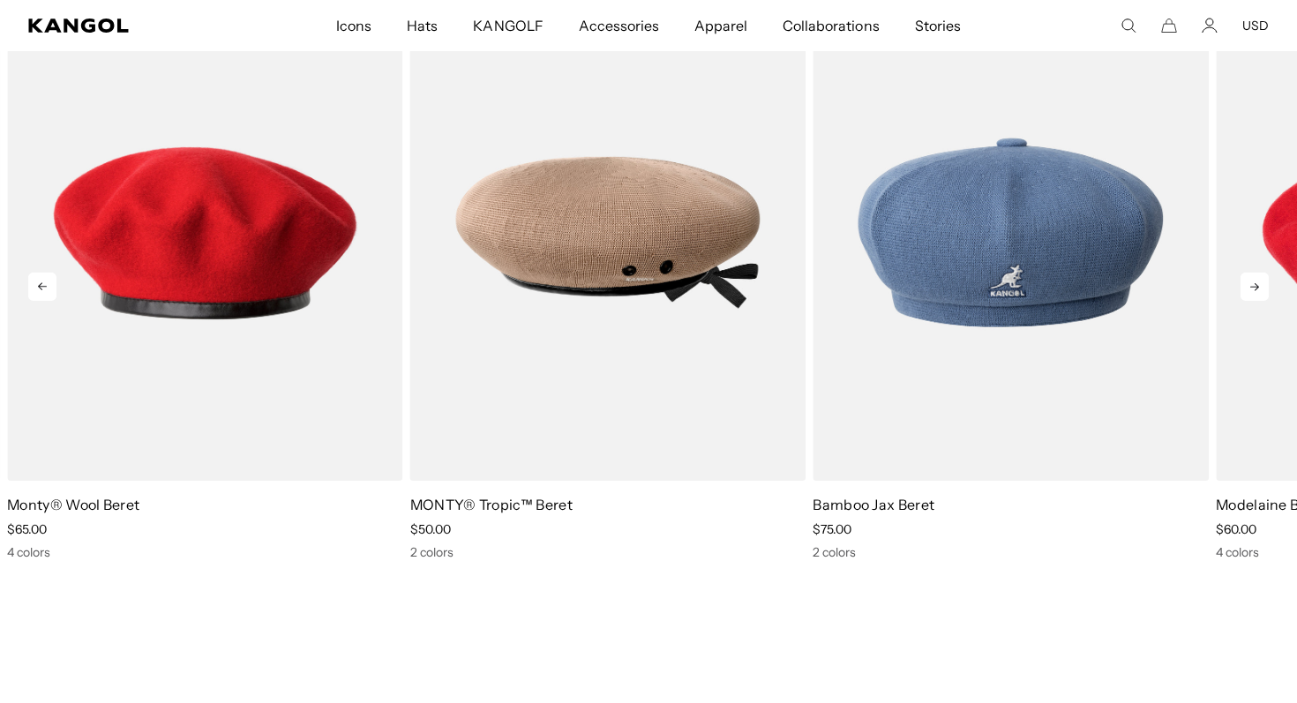
click at [1253, 282] on icon at bounding box center [1254, 287] width 28 height 28
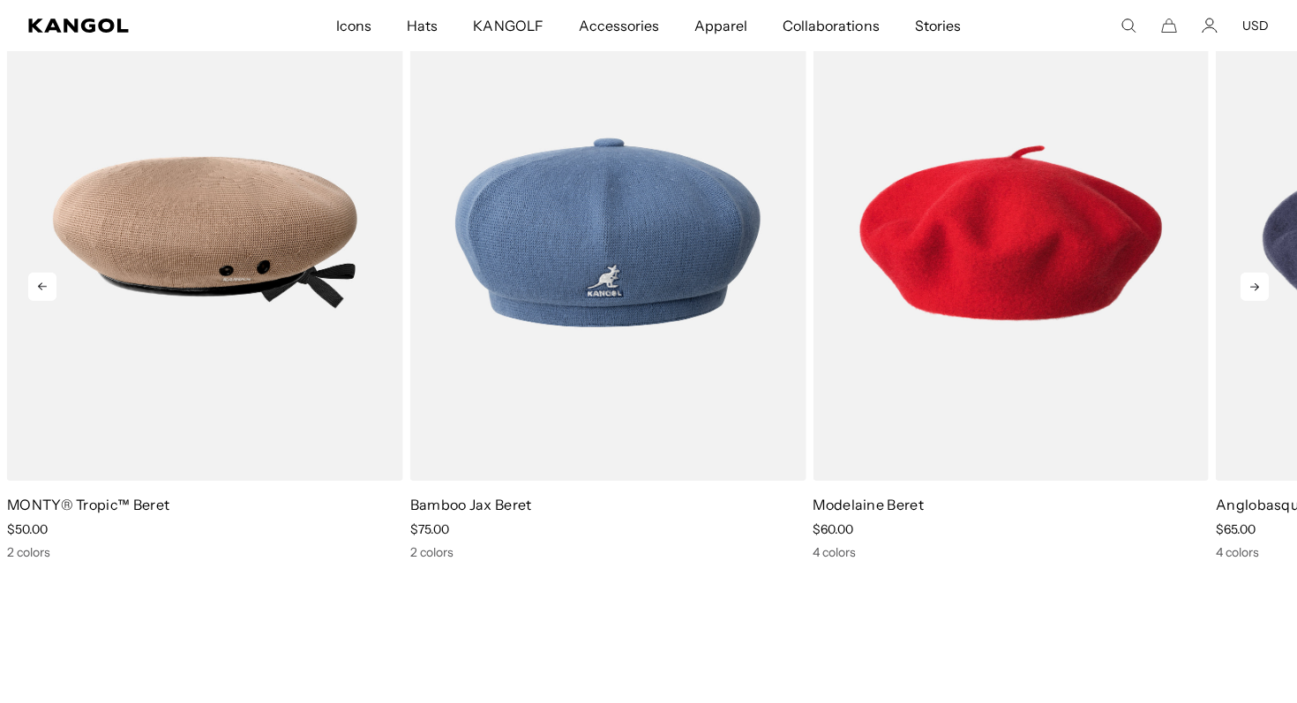
click at [1253, 282] on icon at bounding box center [1254, 287] width 28 height 28
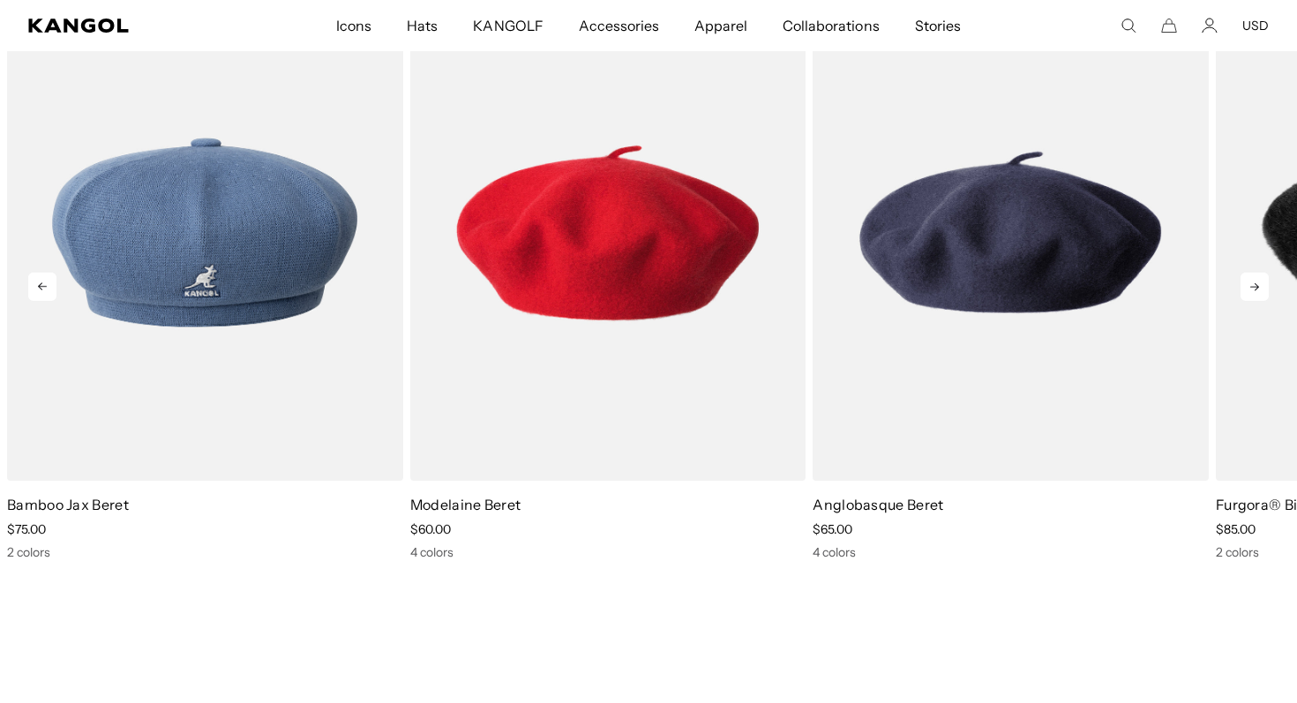
click at [1253, 282] on icon at bounding box center [1254, 287] width 28 height 28
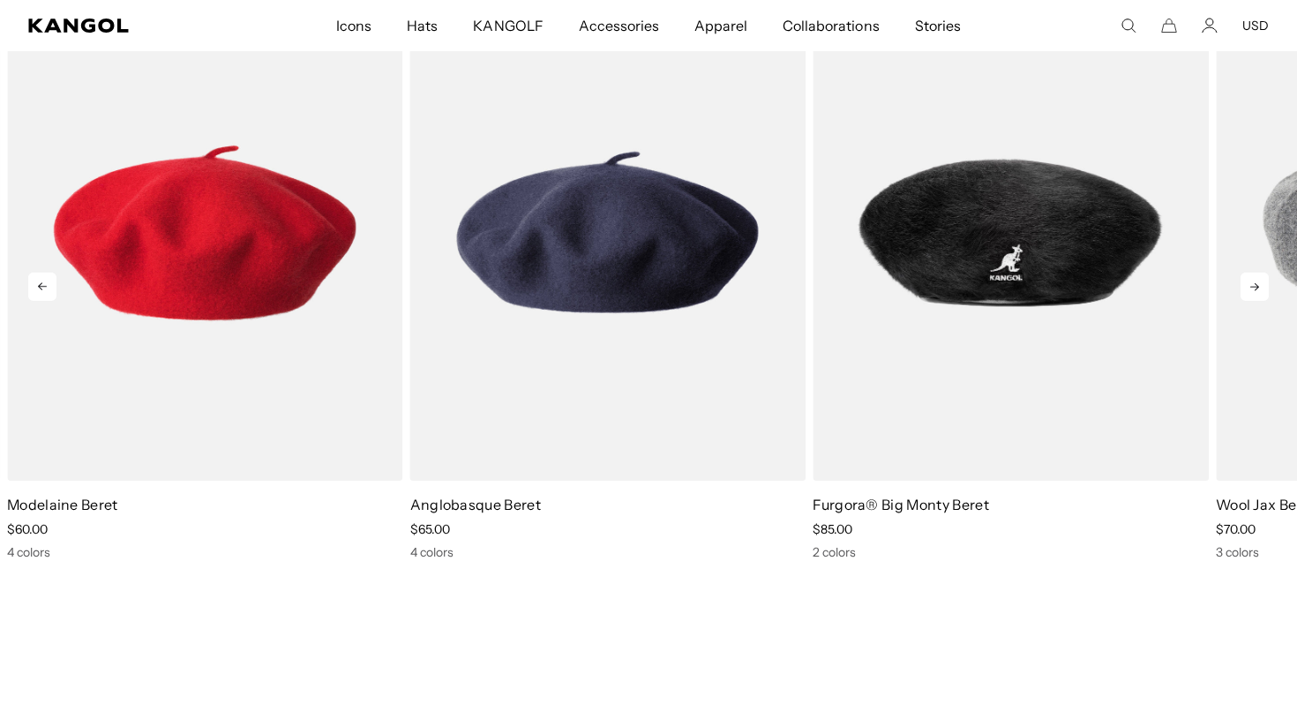
click at [1253, 282] on icon at bounding box center [1254, 287] width 28 height 28
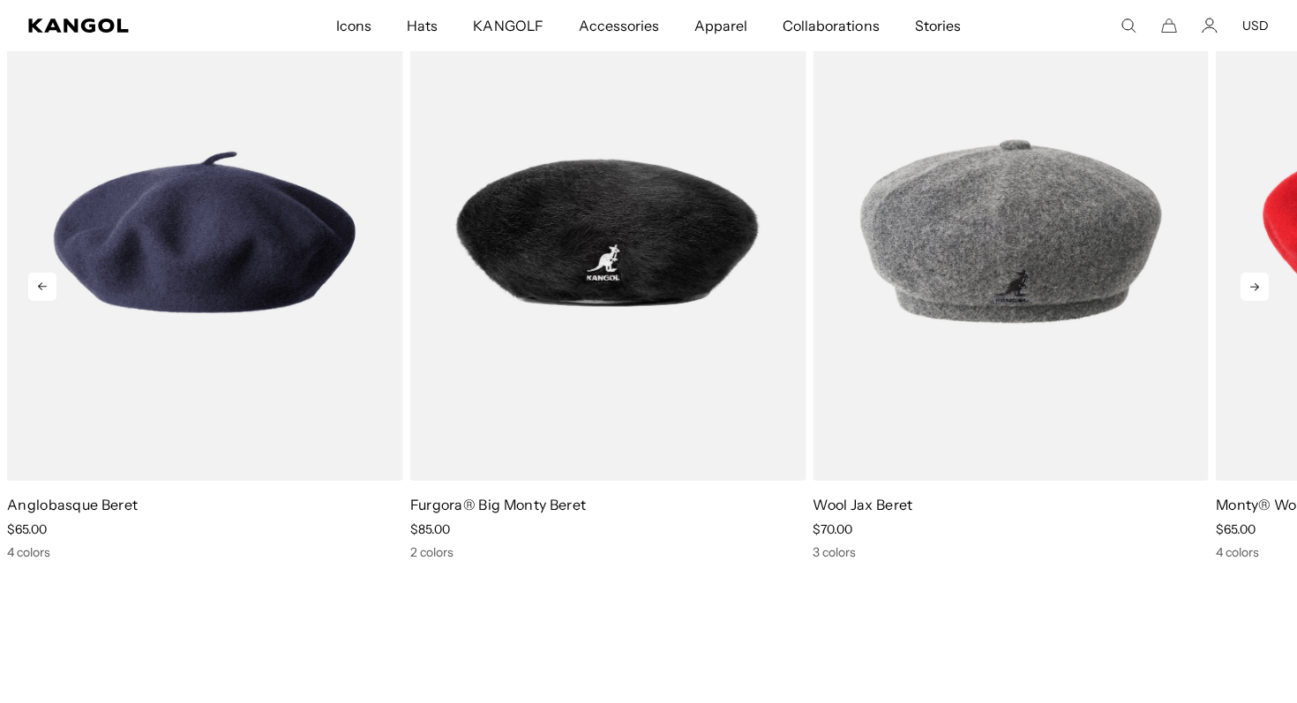
click at [1253, 282] on icon at bounding box center [1254, 287] width 28 height 28
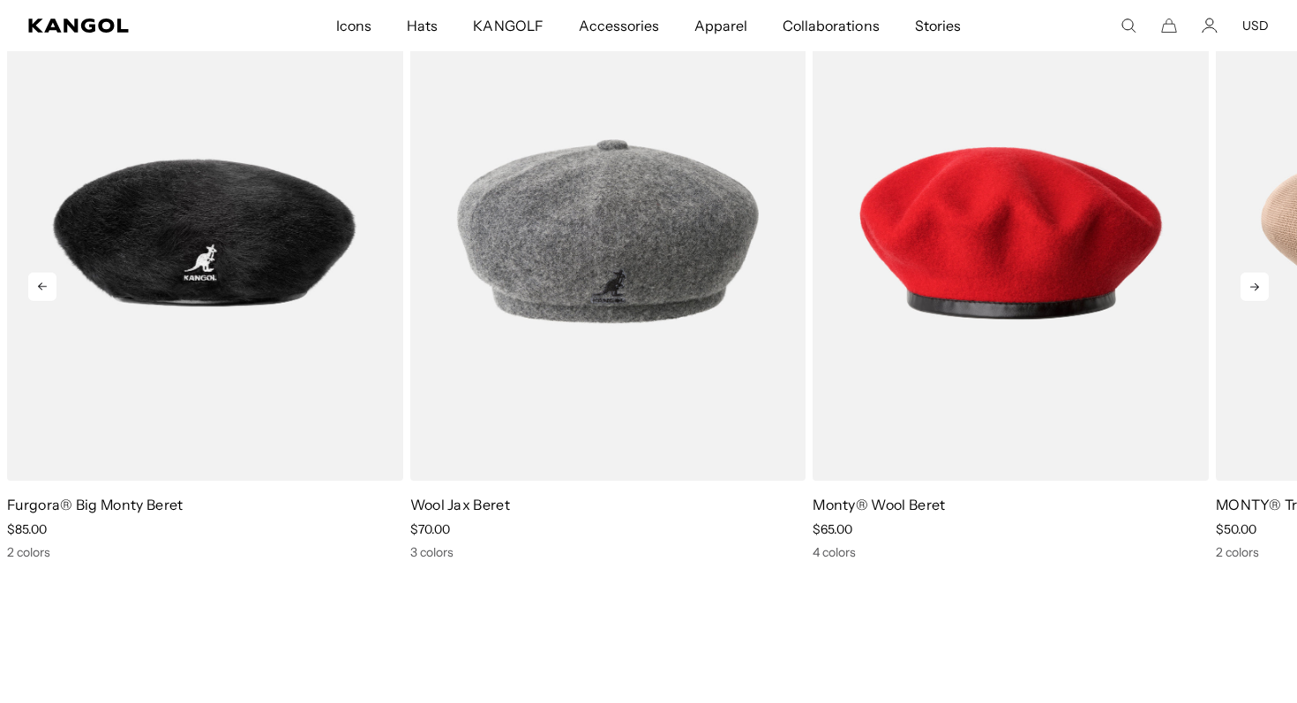
scroll to position [0, 0]
click at [1253, 281] on icon at bounding box center [1254, 287] width 28 height 28
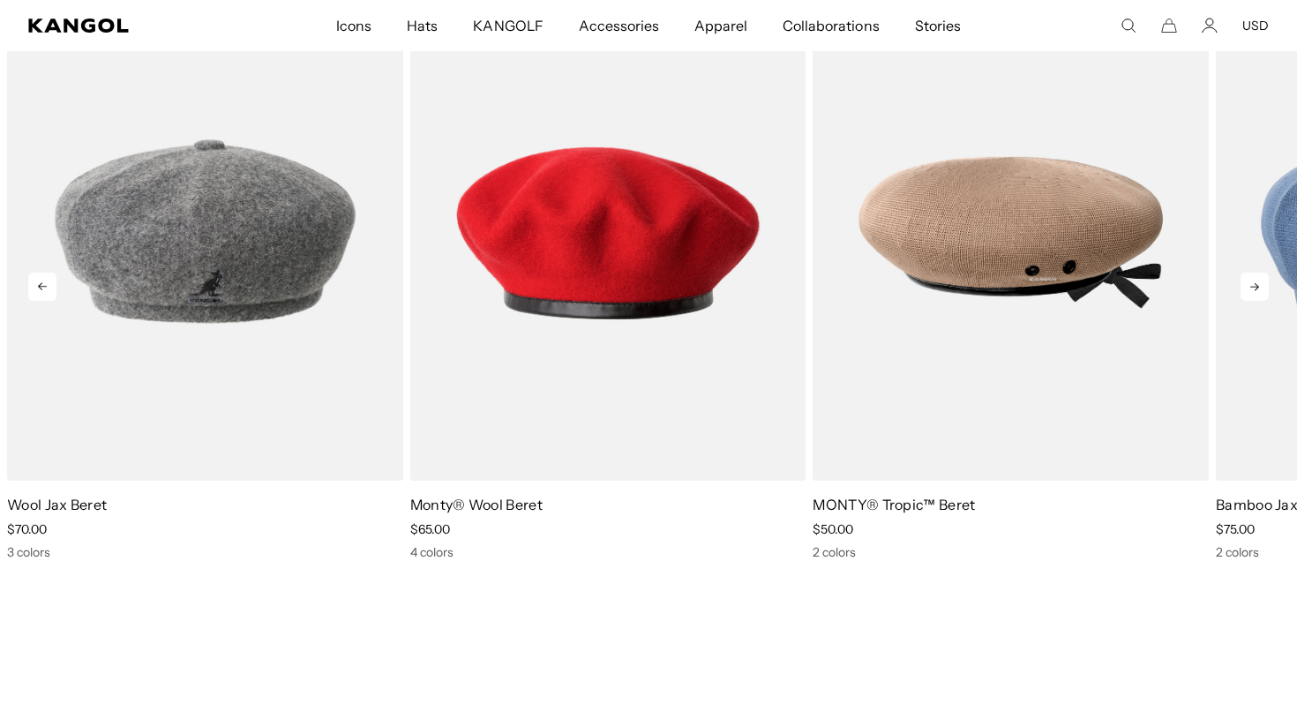
click at [1253, 281] on icon at bounding box center [1254, 287] width 28 height 28
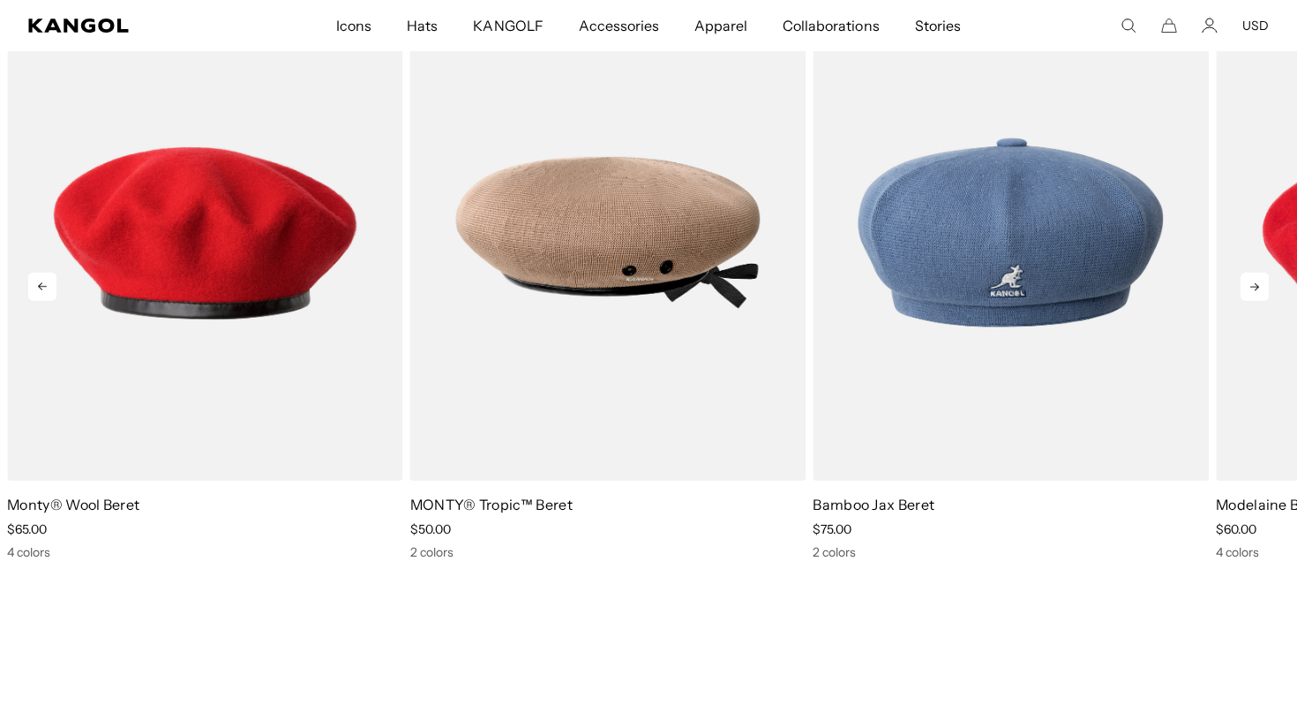
click at [1253, 281] on icon at bounding box center [1254, 287] width 28 height 28
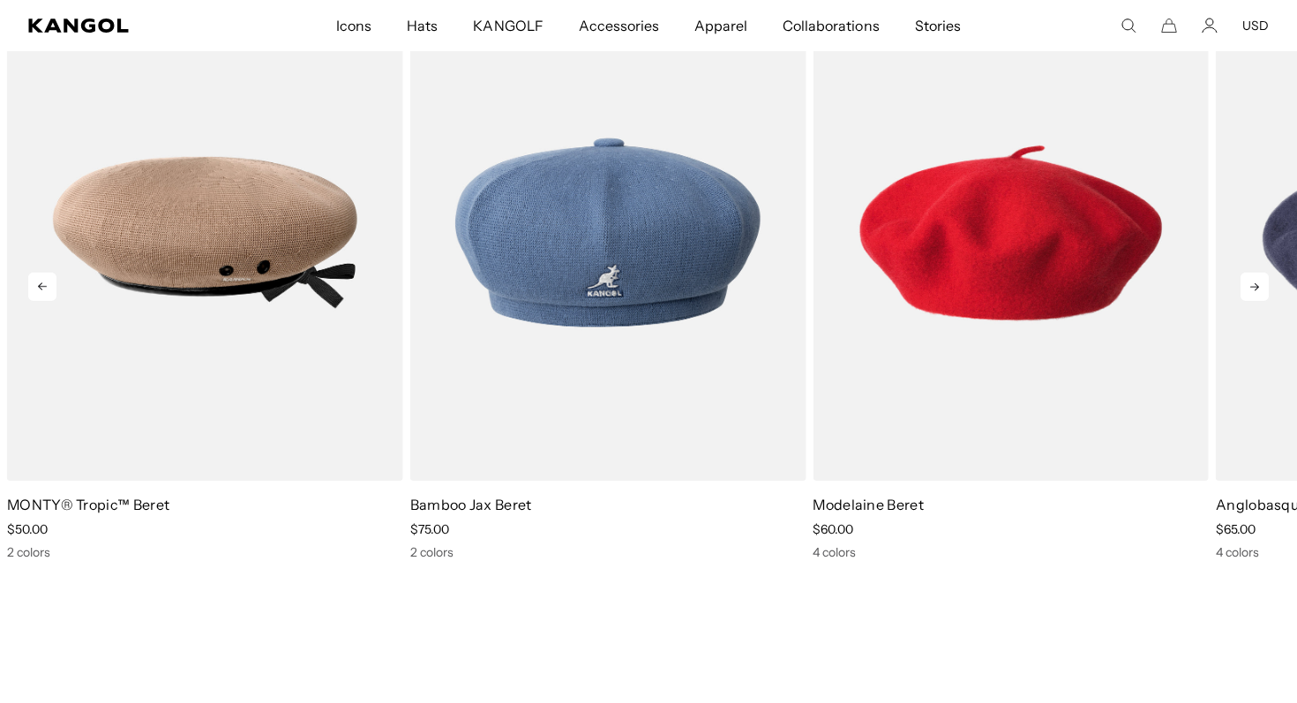
click at [1253, 281] on icon at bounding box center [1254, 287] width 28 height 28
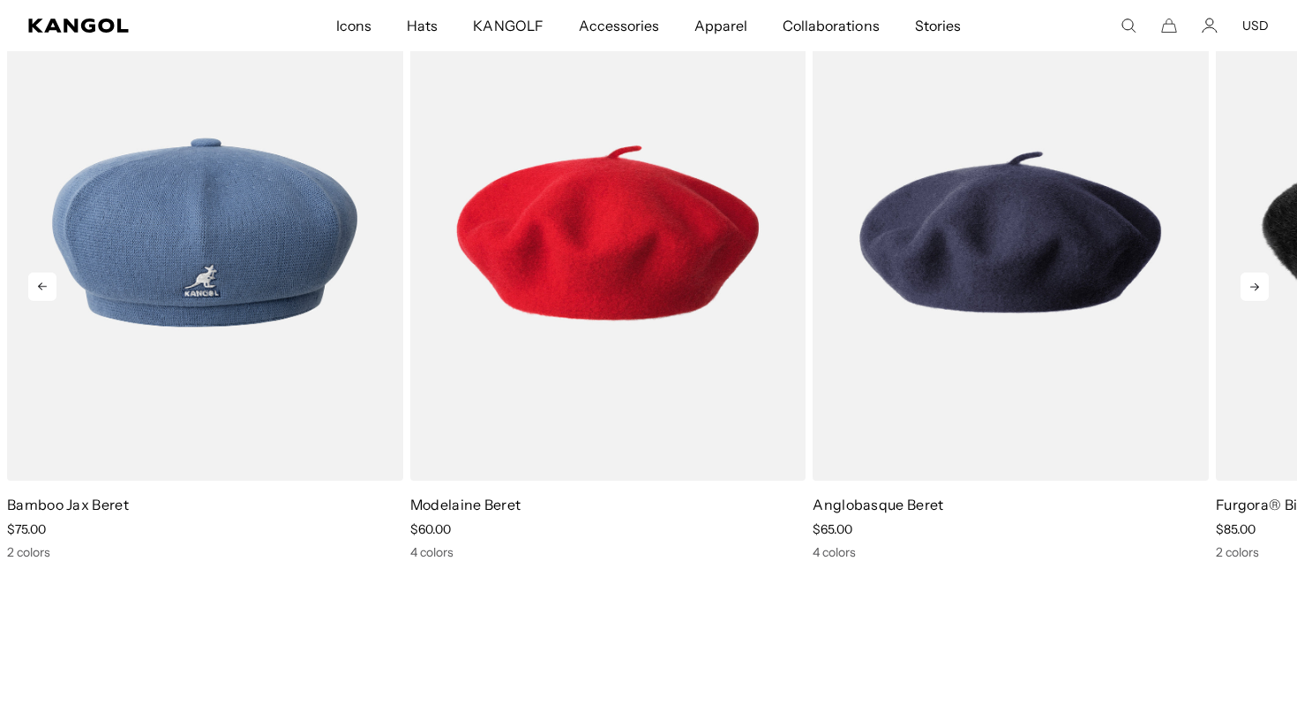
click at [1253, 281] on icon at bounding box center [1254, 287] width 28 height 28
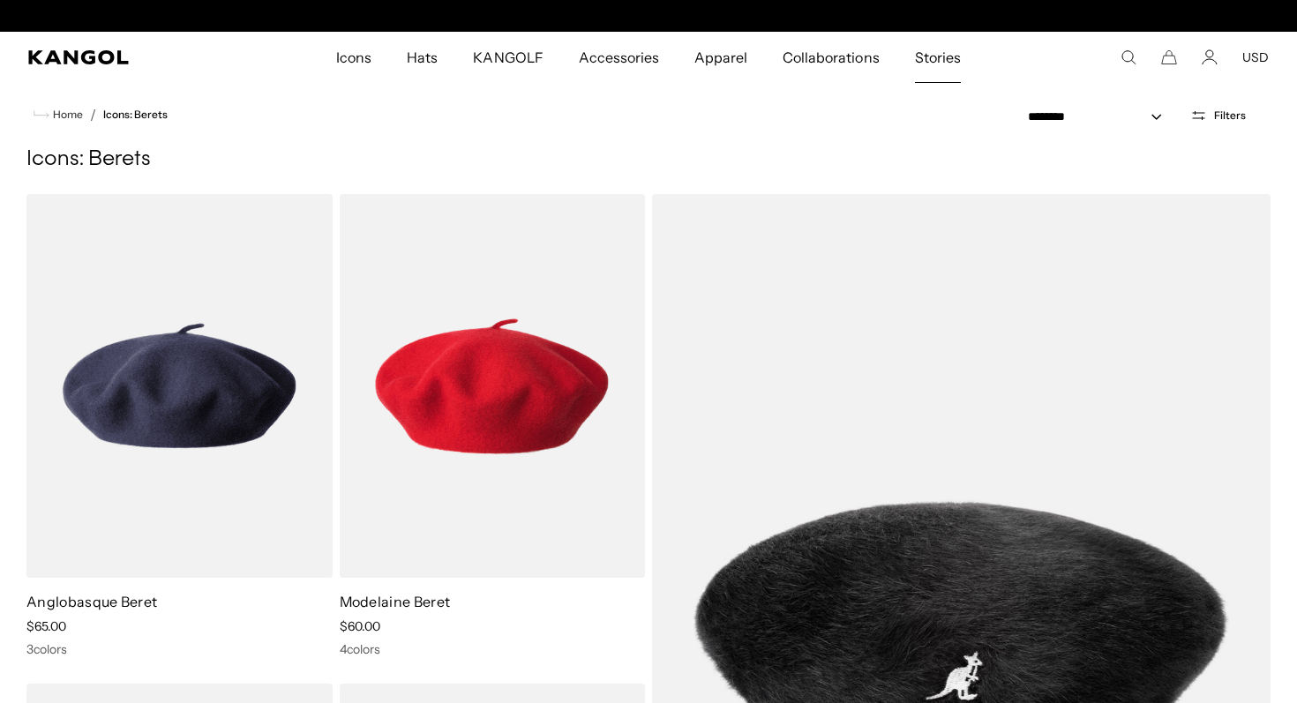
scroll to position [0, 363]
click at [941, 59] on span "Stories" at bounding box center [938, 57] width 46 height 51
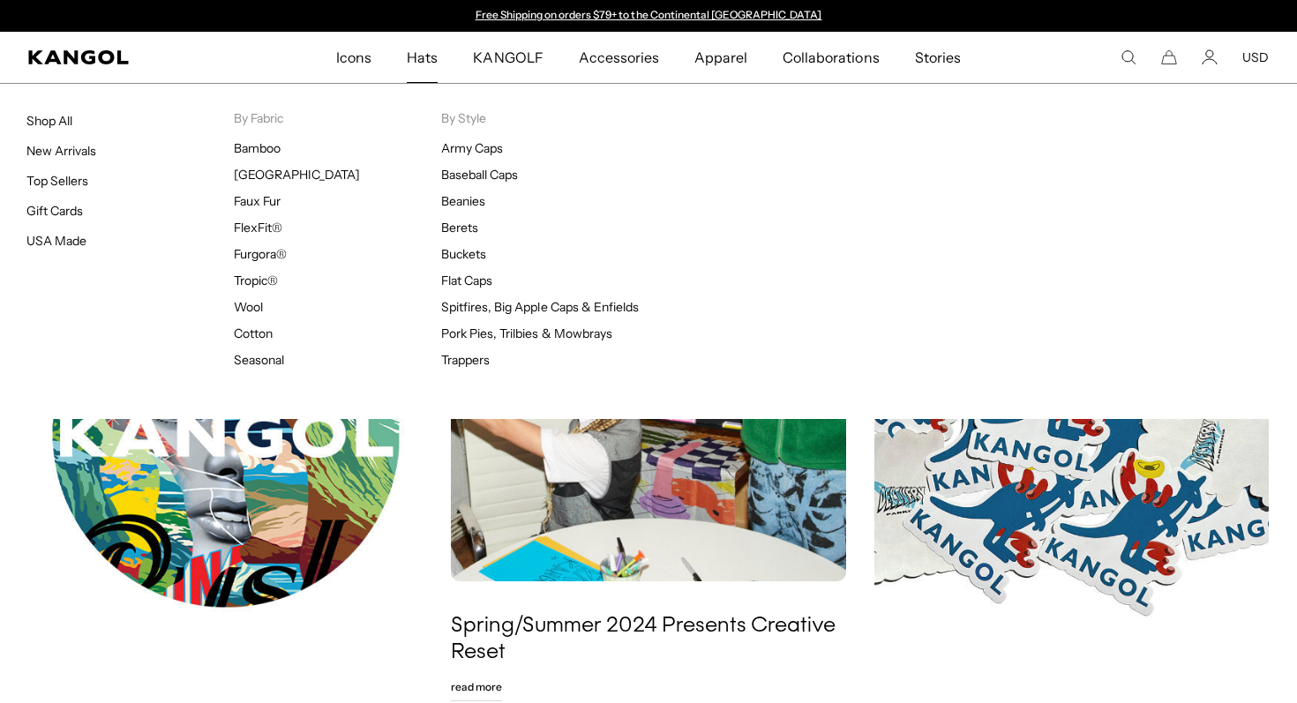
click at [433, 54] on span "Hats" at bounding box center [422, 57] width 31 height 51
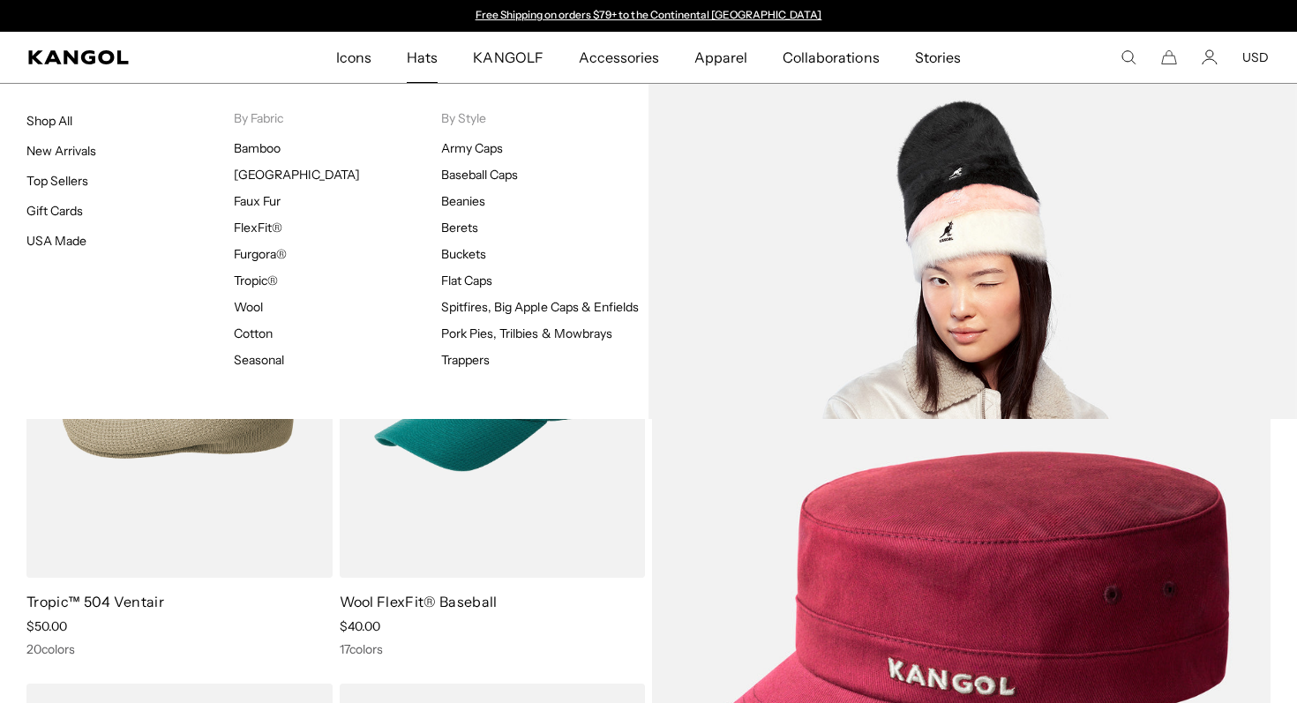
click at [288, 252] on li "Furgora®" at bounding box center [337, 254] width 207 height 16
click at [259, 257] on link "Furgora®" at bounding box center [260, 254] width 53 height 16
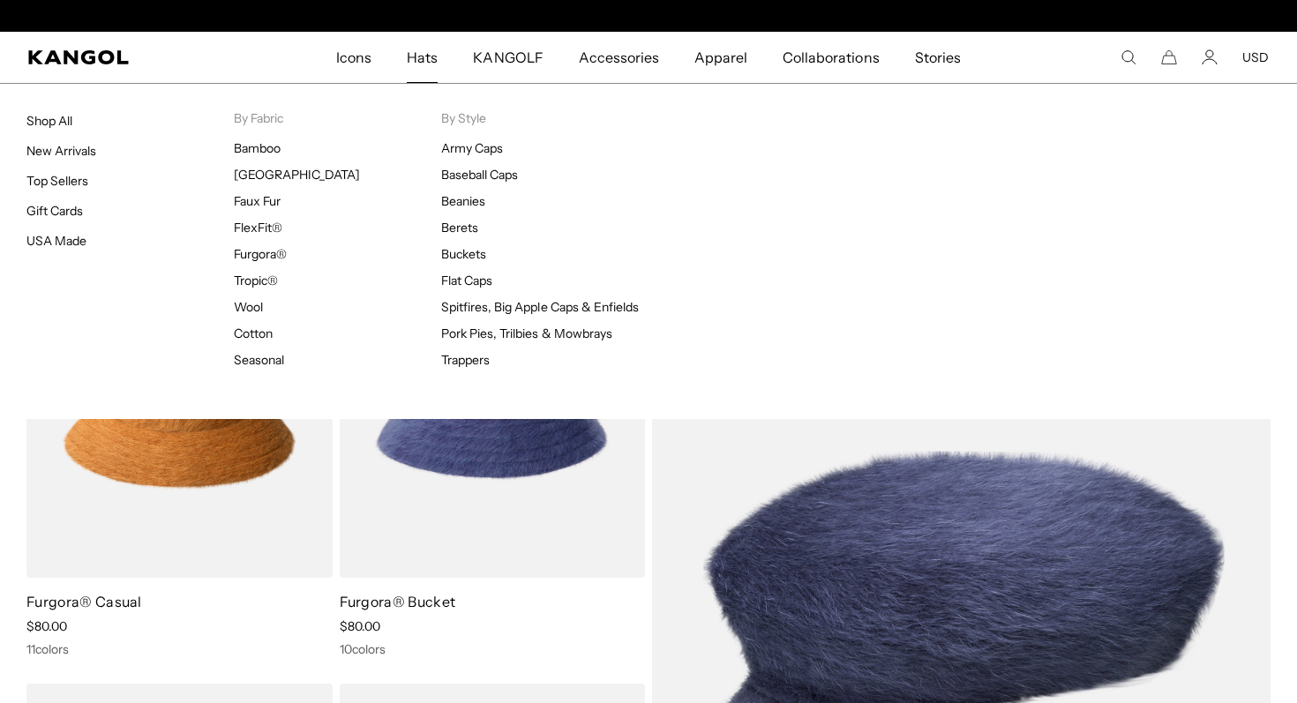
scroll to position [0, 363]
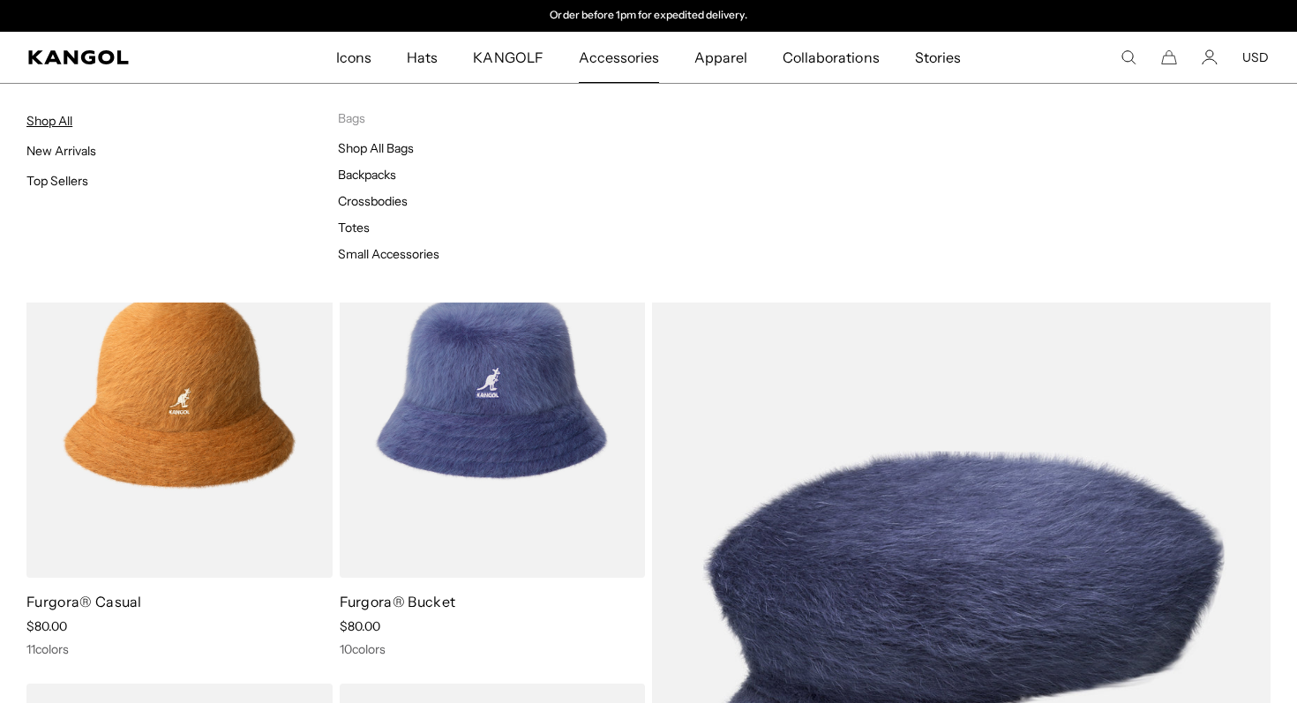
click at [64, 116] on link "Shop All" at bounding box center [49, 121] width 46 height 16
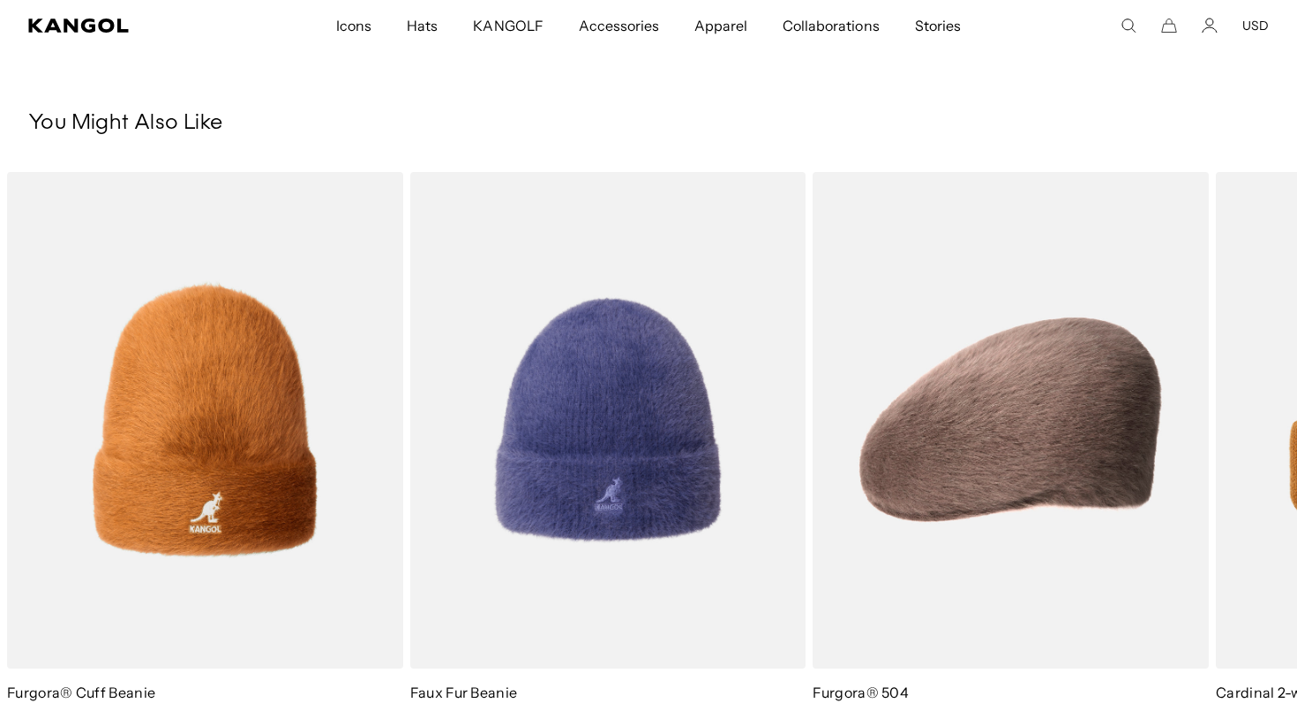
scroll to position [0, 363]
click at [1264, 476] on icon at bounding box center [1254, 475] width 28 height 28
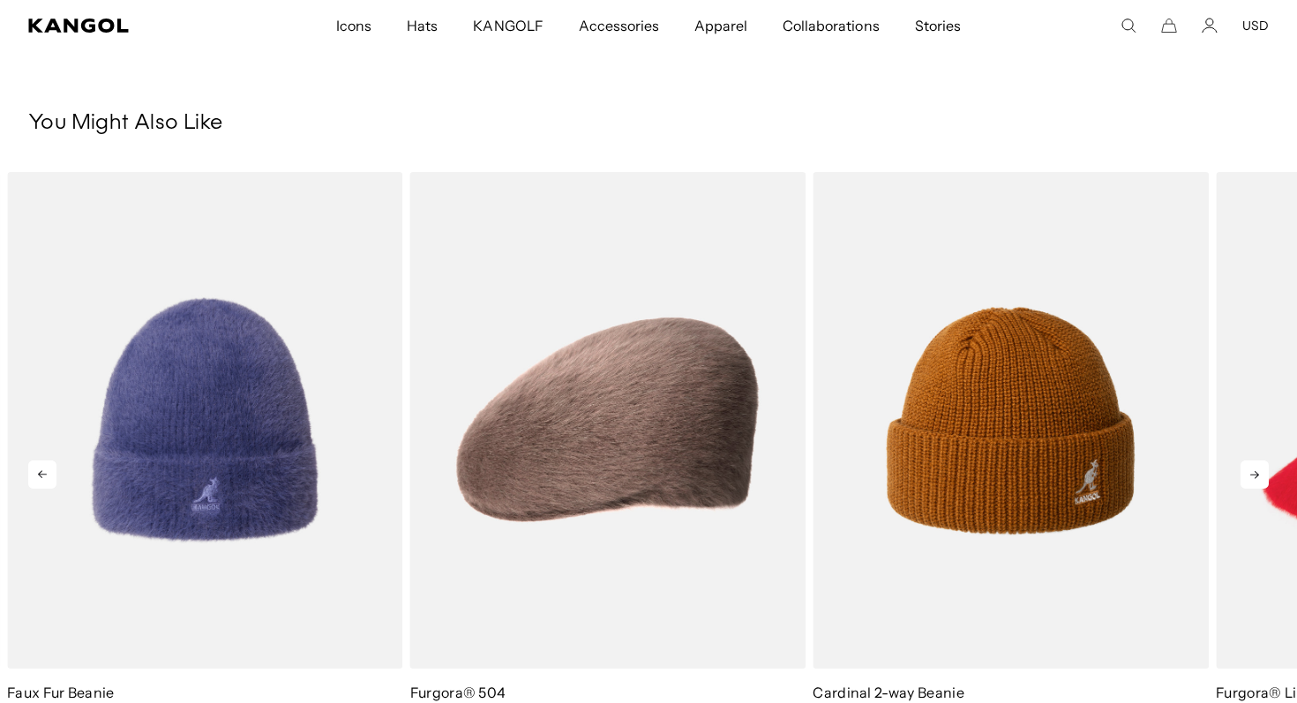
click at [1255, 478] on icon at bounding box center [1254, 475] width 9 height 8
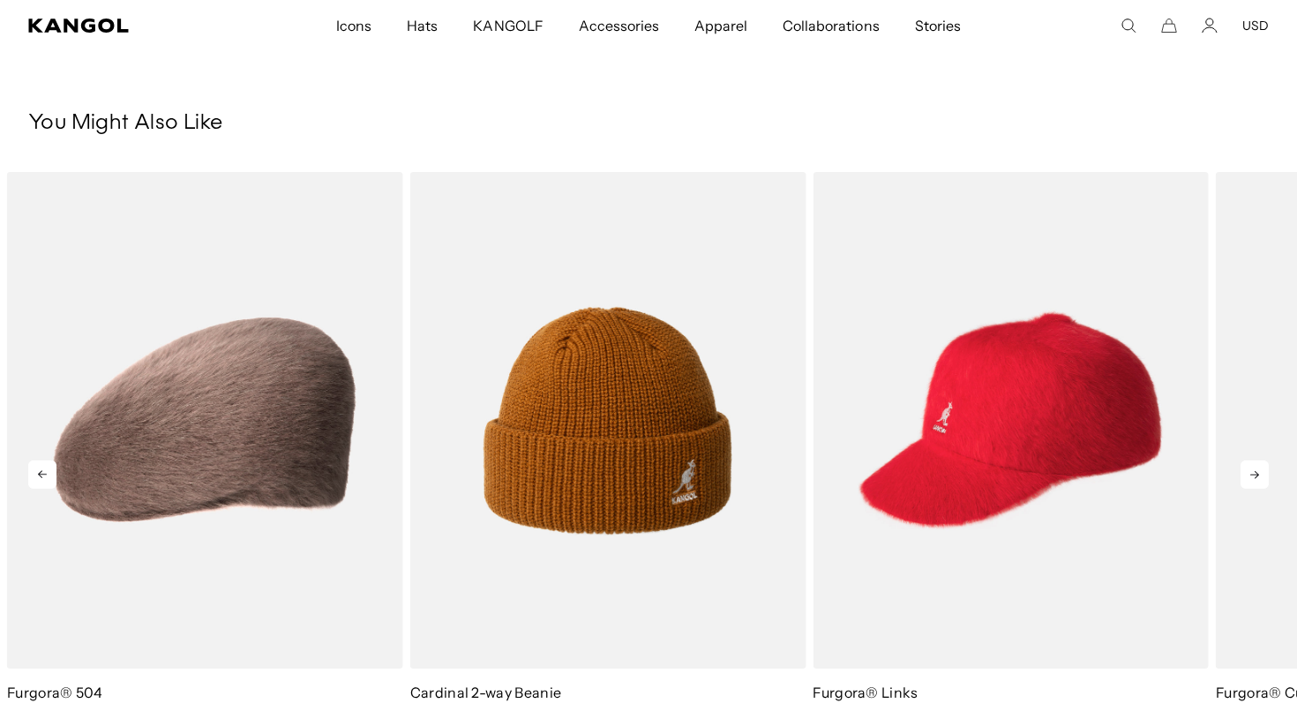
click at [1255, 478] on icon at bounding box center [1254, 475] width 9 height 8
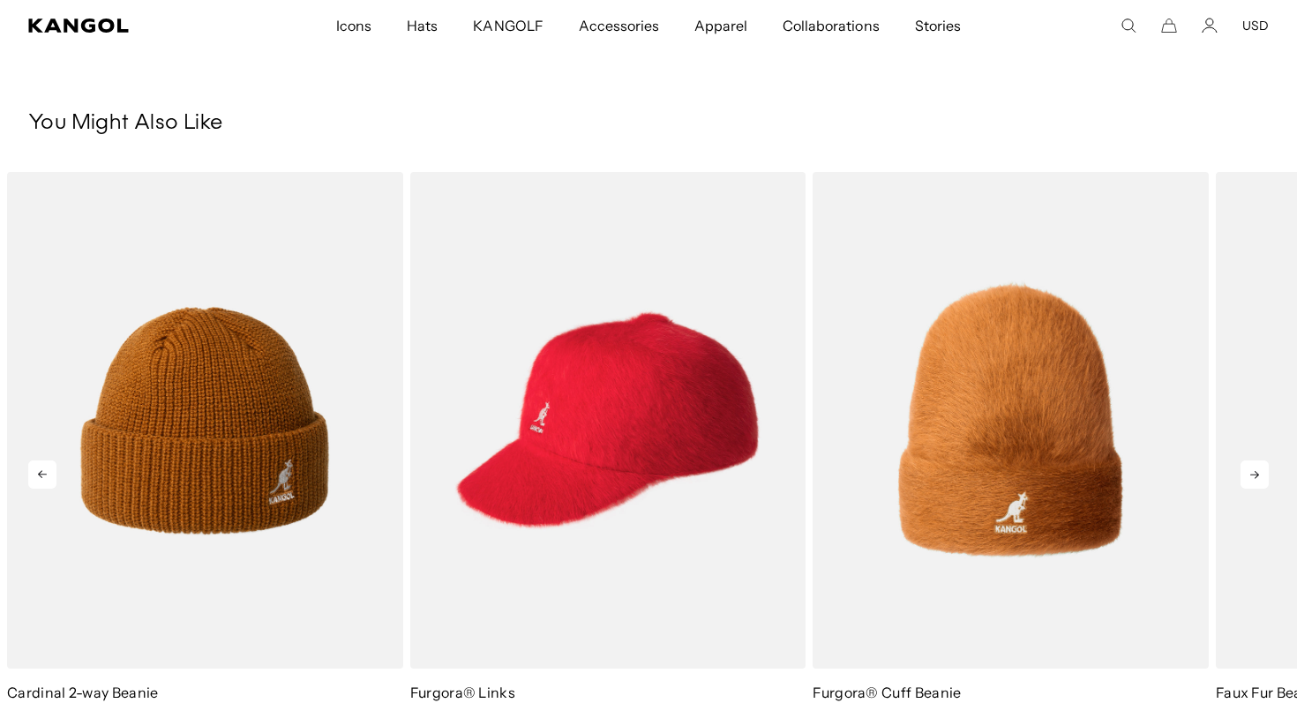
scroll to position [0, 0]
click at [1255, 478] on icon at bounding box center [1254, 475] width 9 height 8
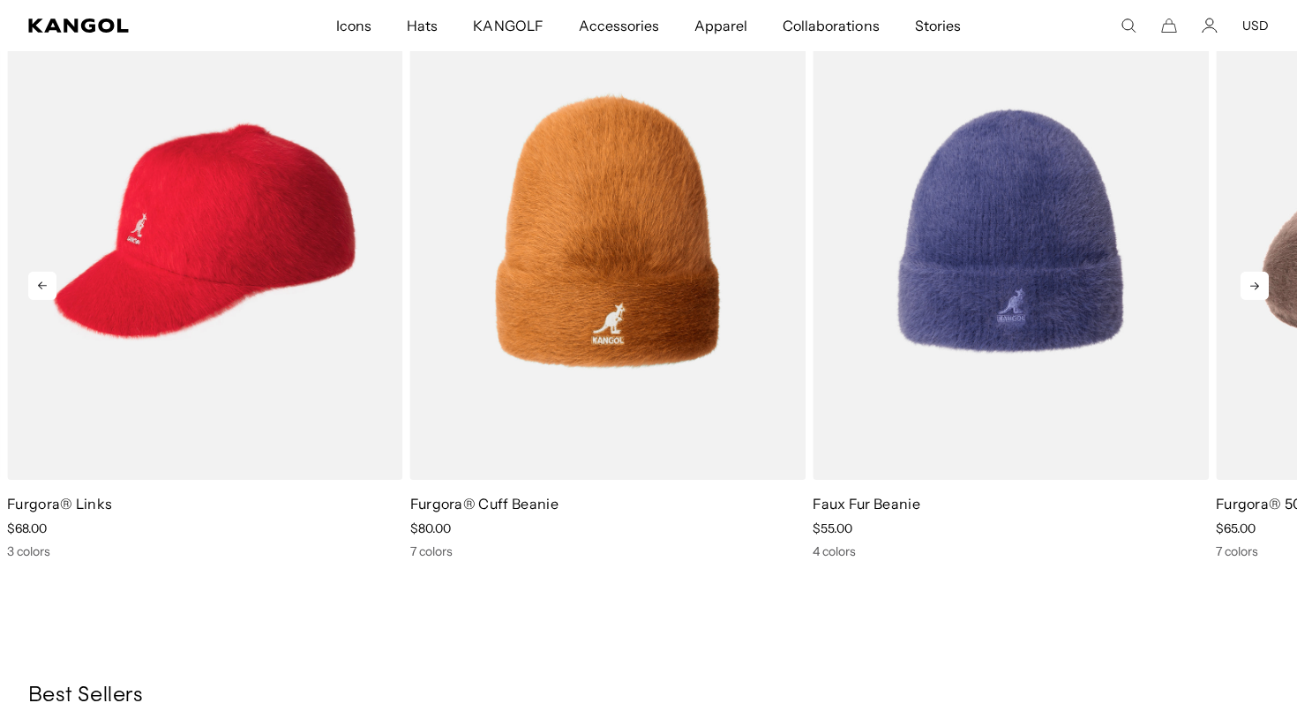
scroll to position [0, 363]
click at [1247, 290] on icon at bounding box center [1254, 286] width 28 height 28
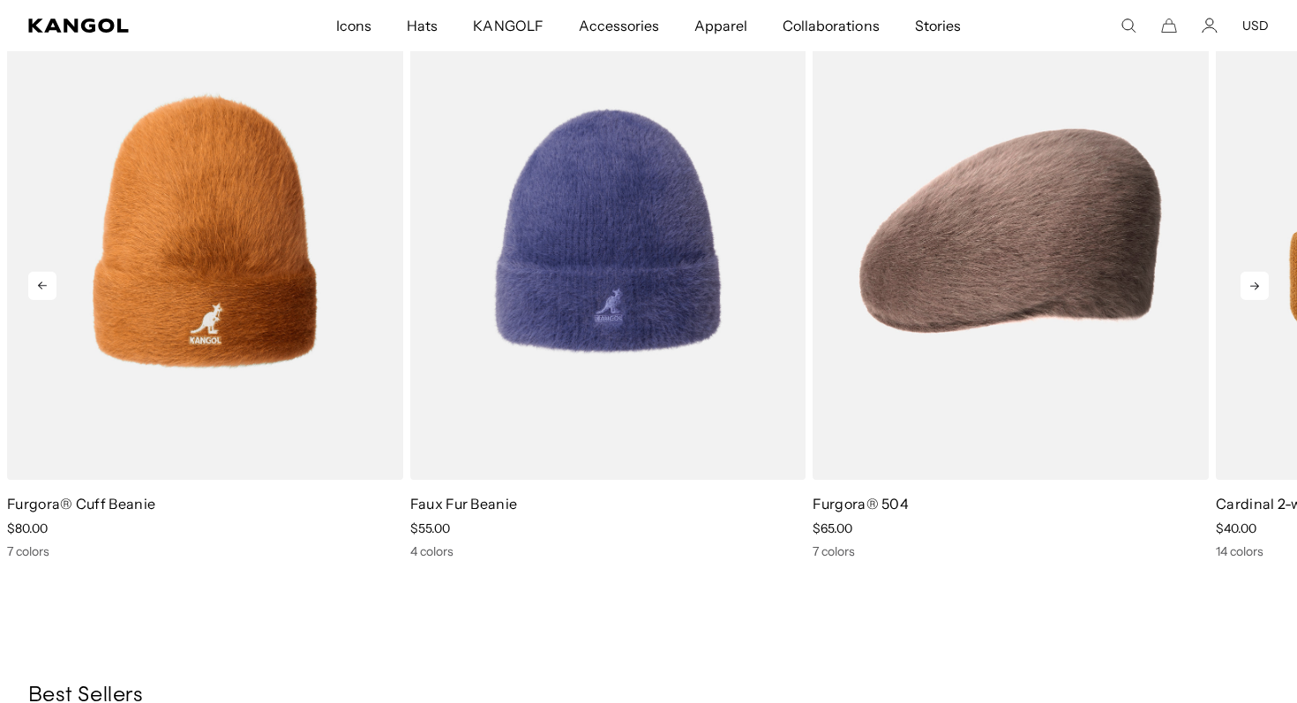
click at [1250, 293] on icon at bounding box center [1254, 286] width 28 height 28
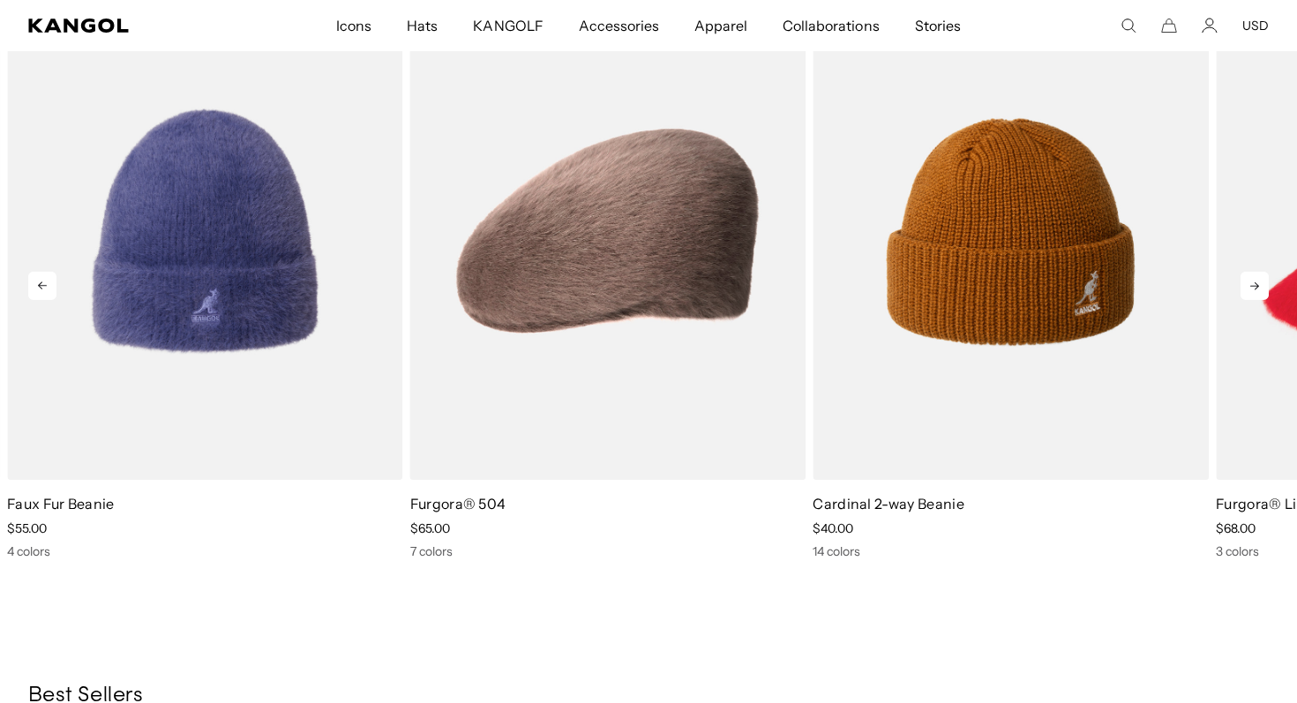
click at [1247, 288] on icon at bounding box center [1254, 286] width 28 height 28
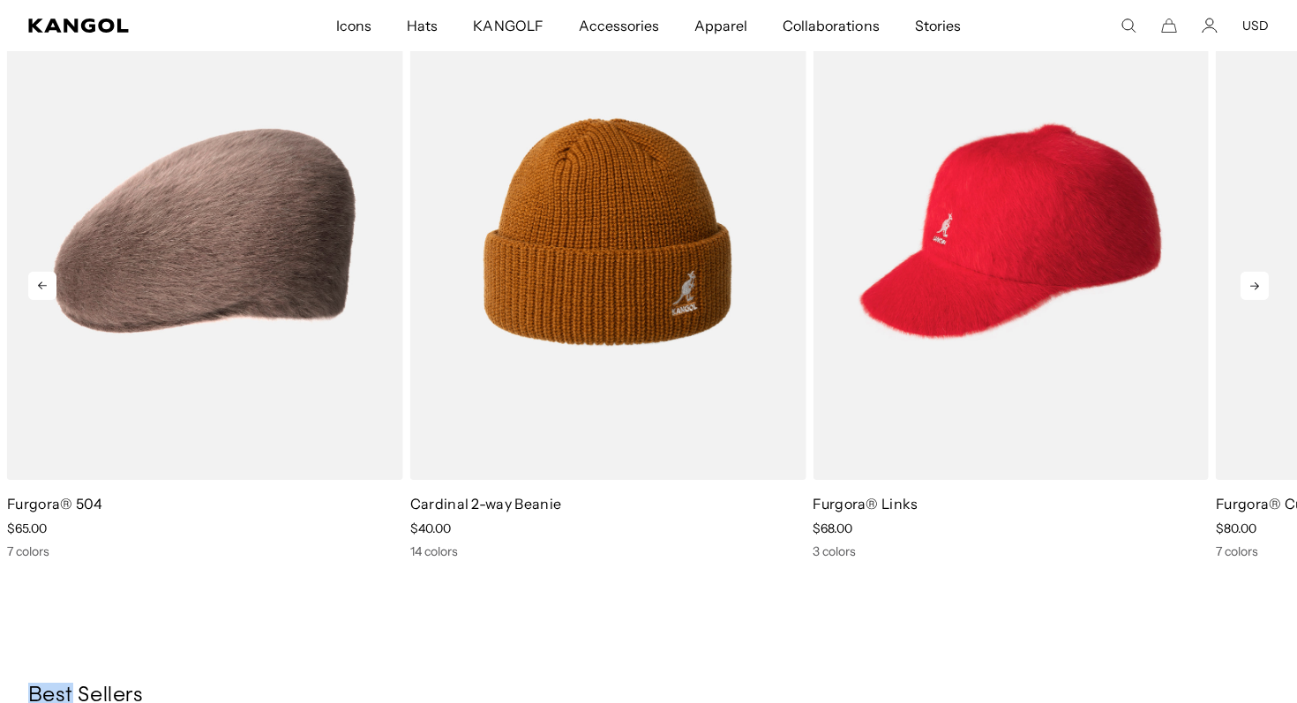
click at [1247, 288] on icon at bounding box center [1254, 286] width 28 height 28
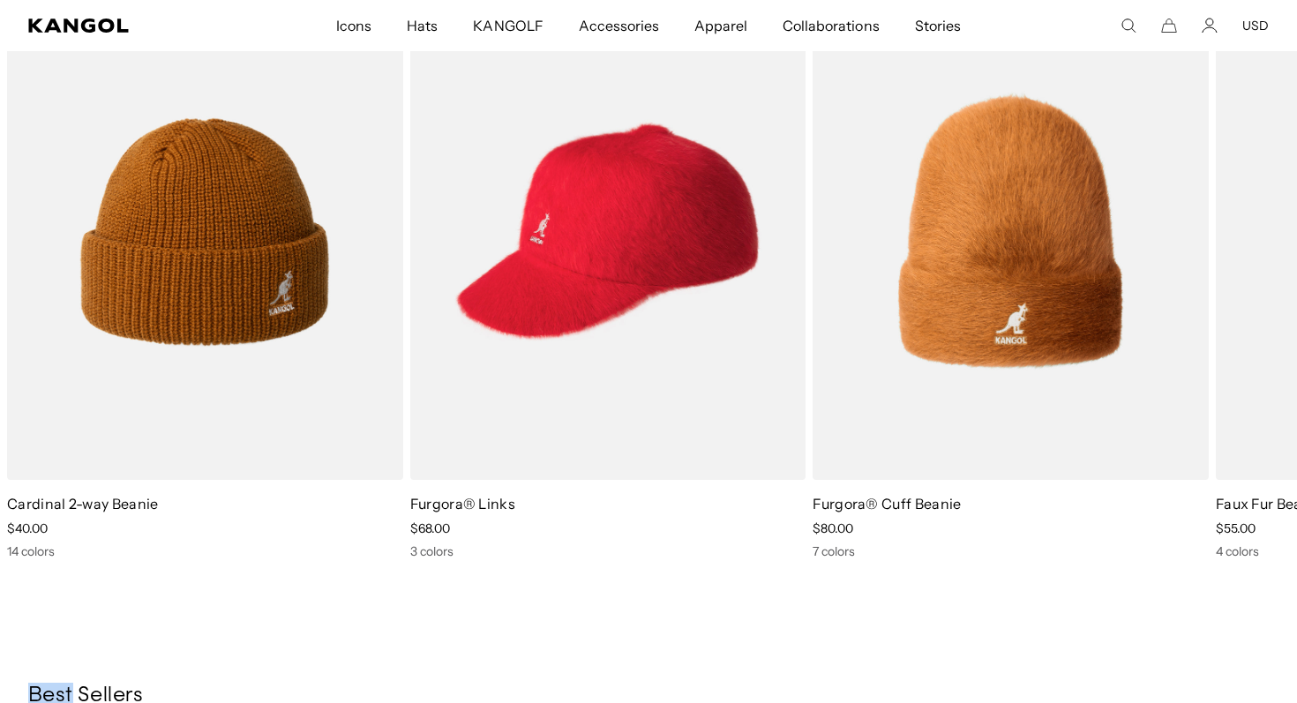
scroll to position [0, 363]
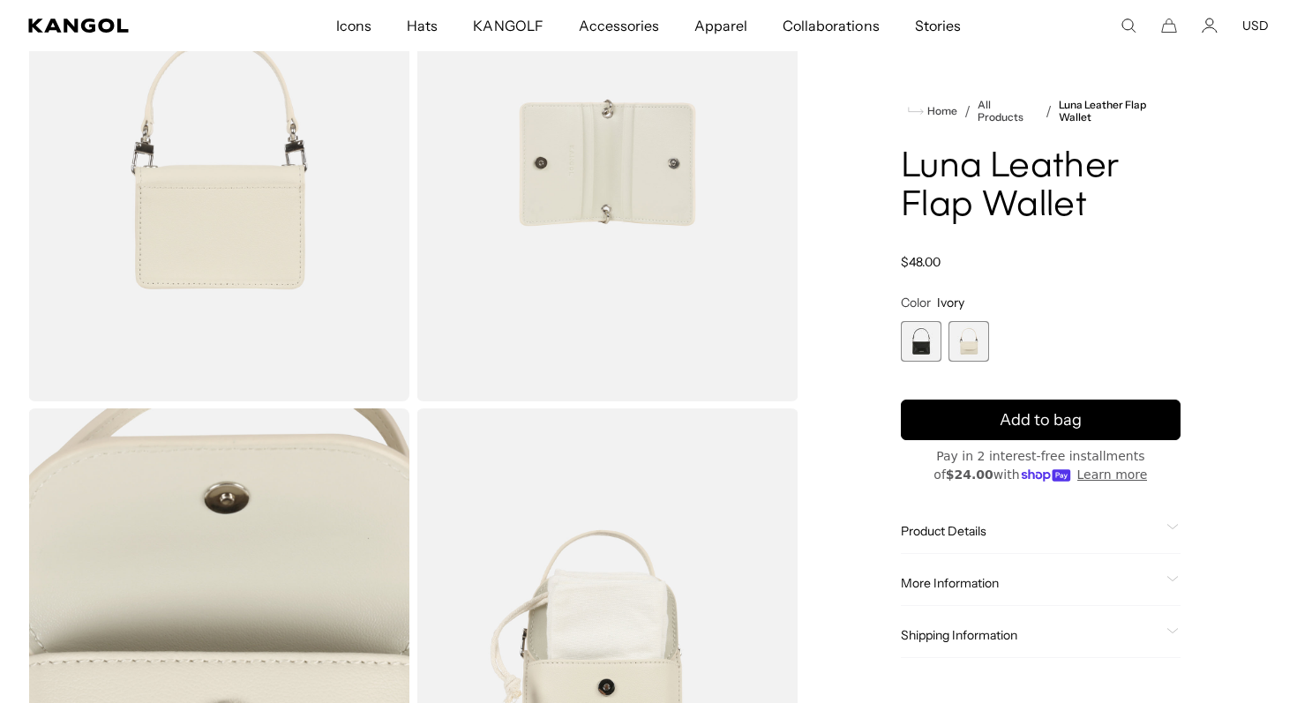
scroll to position [0, 363]
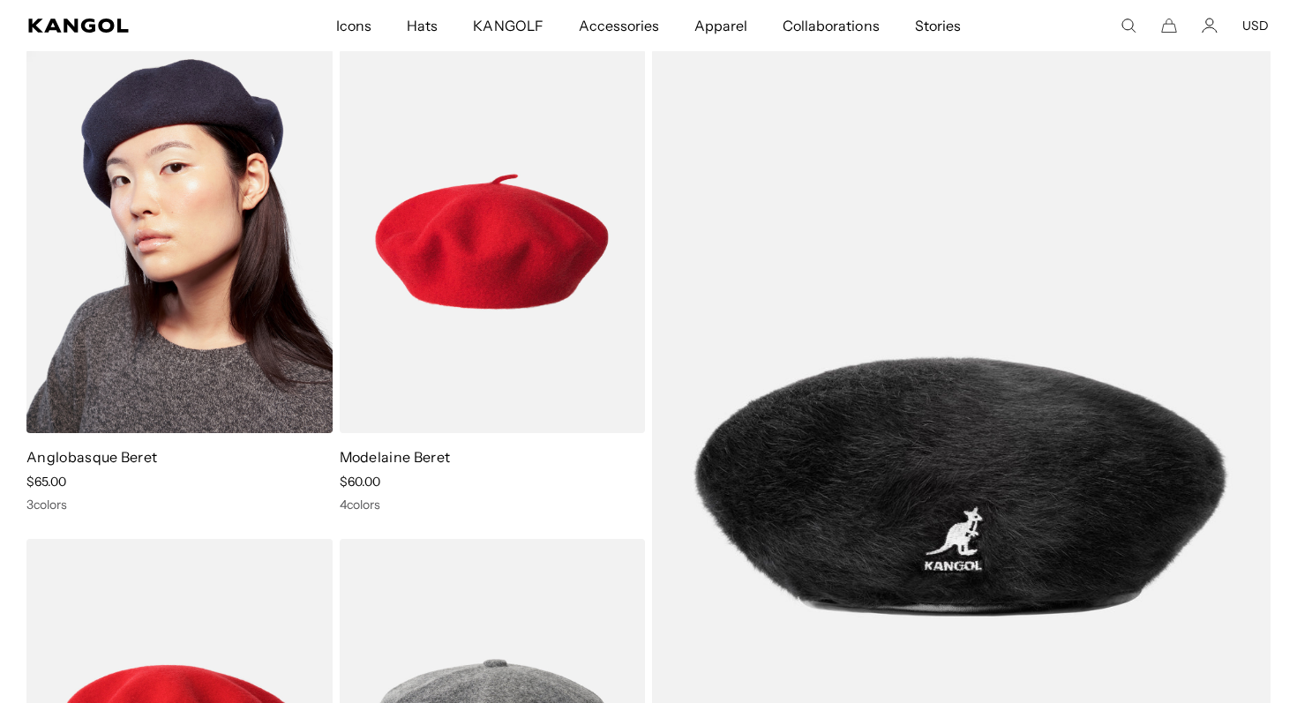
scroll to position [0, 363]
click at [172, 283] on img at bounding box center [179, 241] width 306 height 384
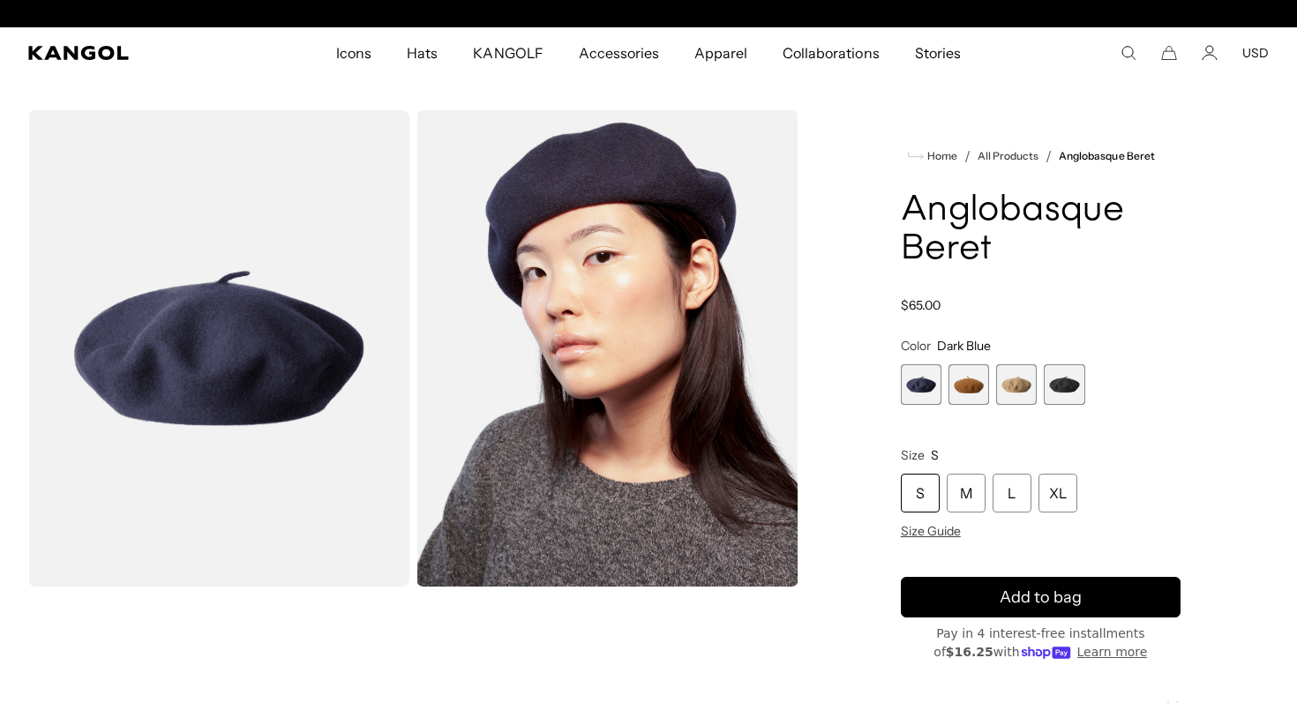
scroll to position [0, 363]
click at [975, 379] on span "2 of 4" at bounding box center [968, 384] width 41 height 41
